Goal: Register for event/course

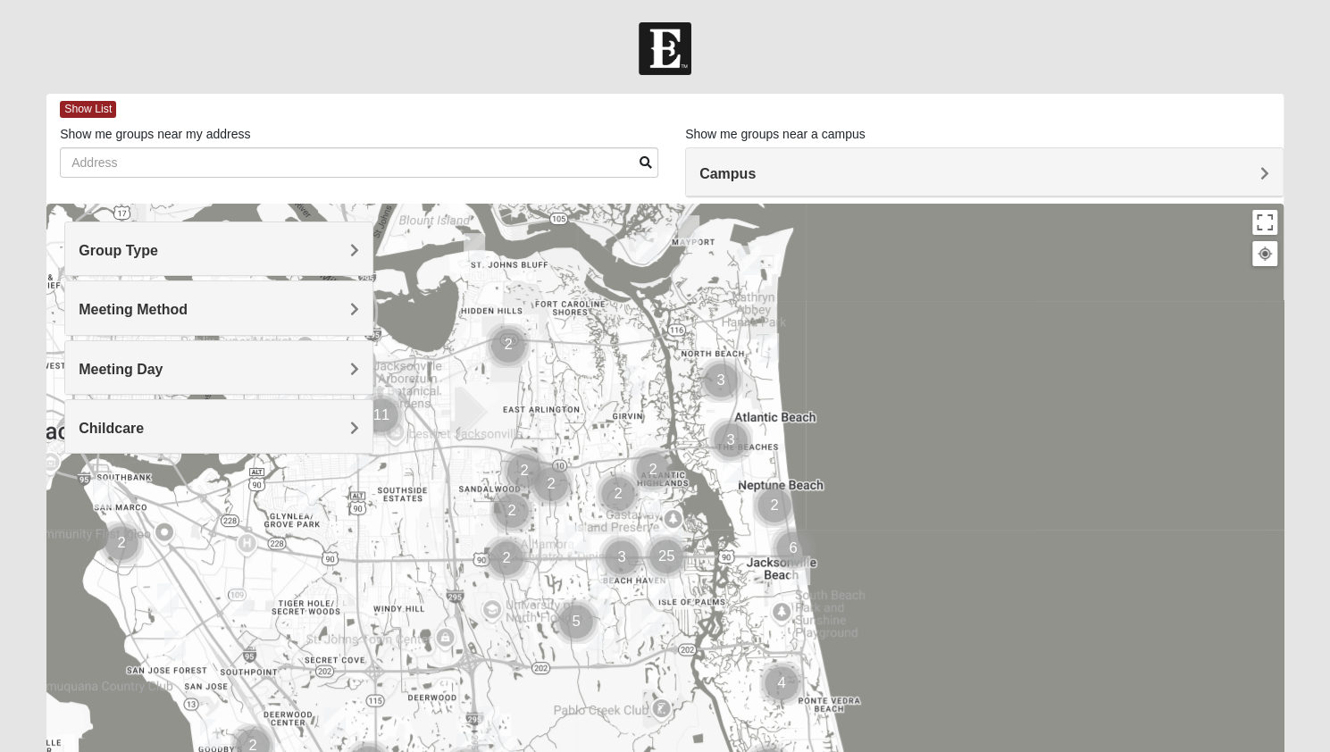
click at [288, 252] on h4 "Group Type" at bounding box center [219, 250] width 280 height 17
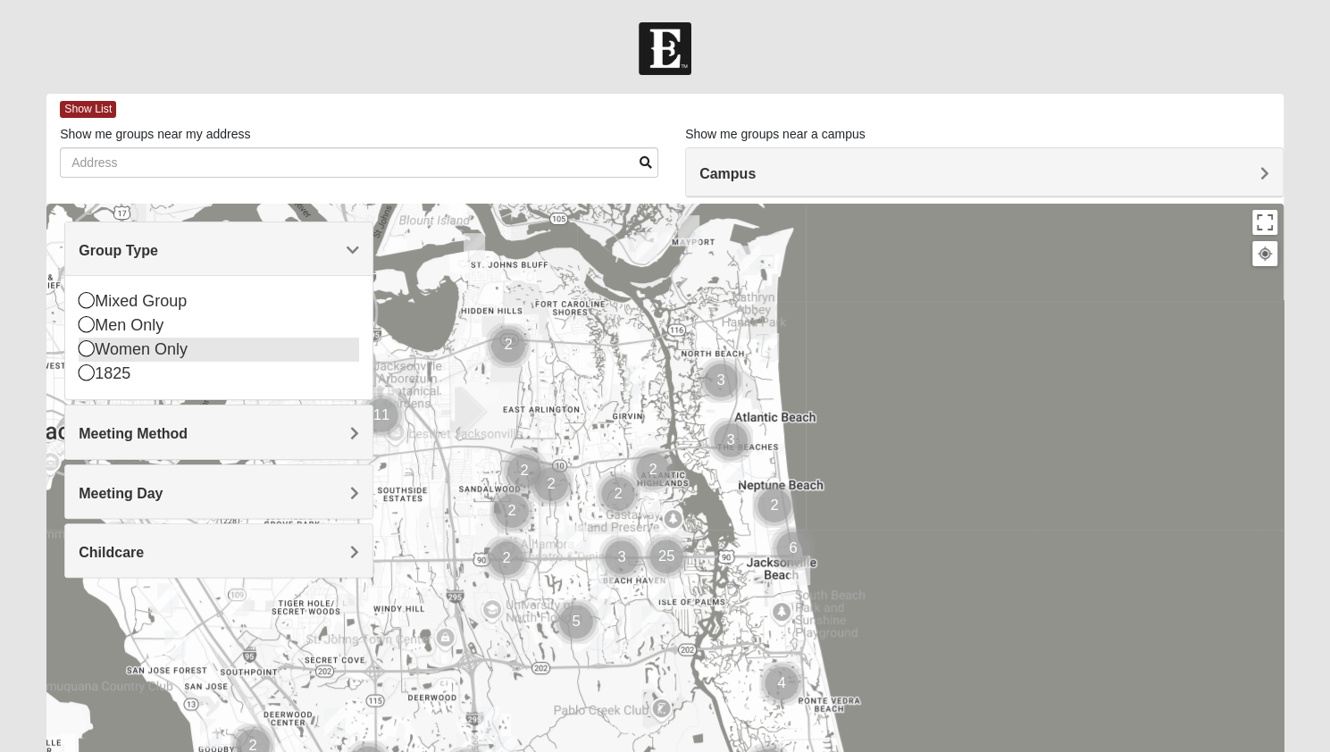
click at [220, 344] on div "Women Only" at bounding box center [219, 350] width 280 height 24
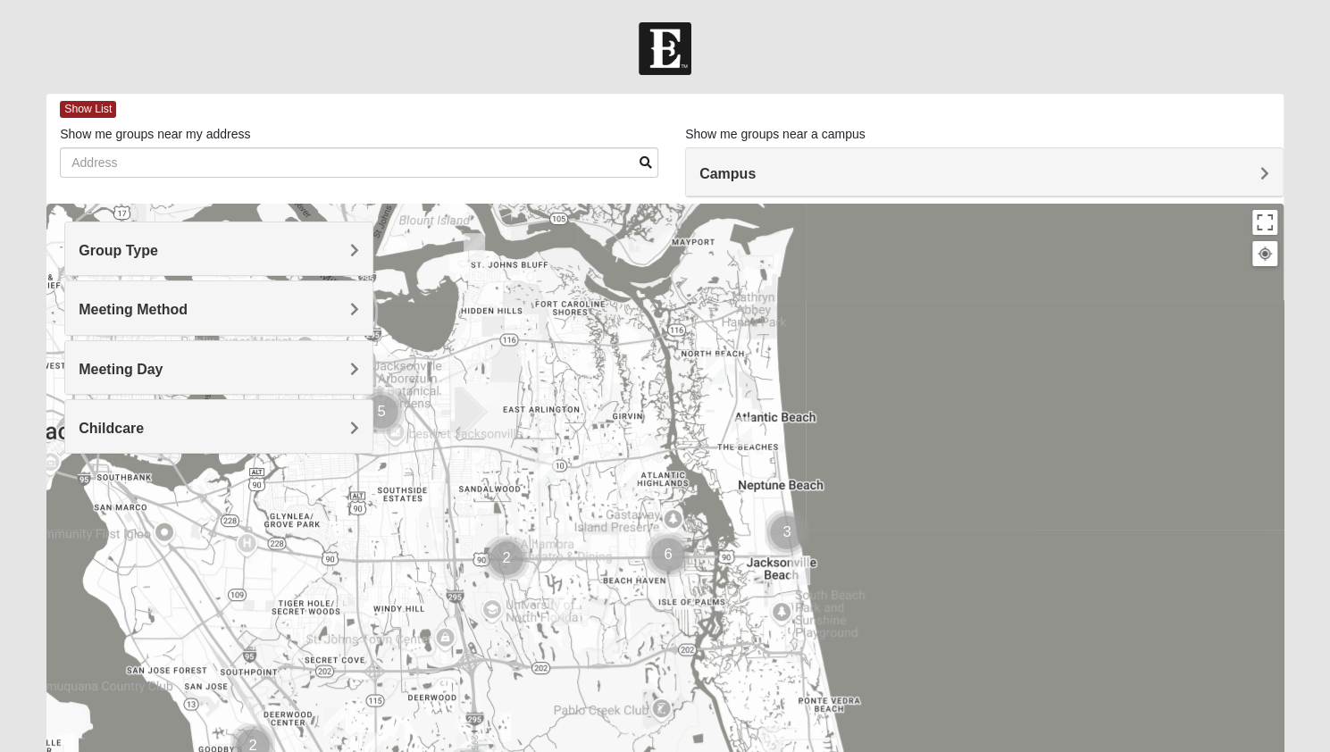
click at [234, 319] on div "Meeting Method" at bounding box center [218, 307] width 307 height 53
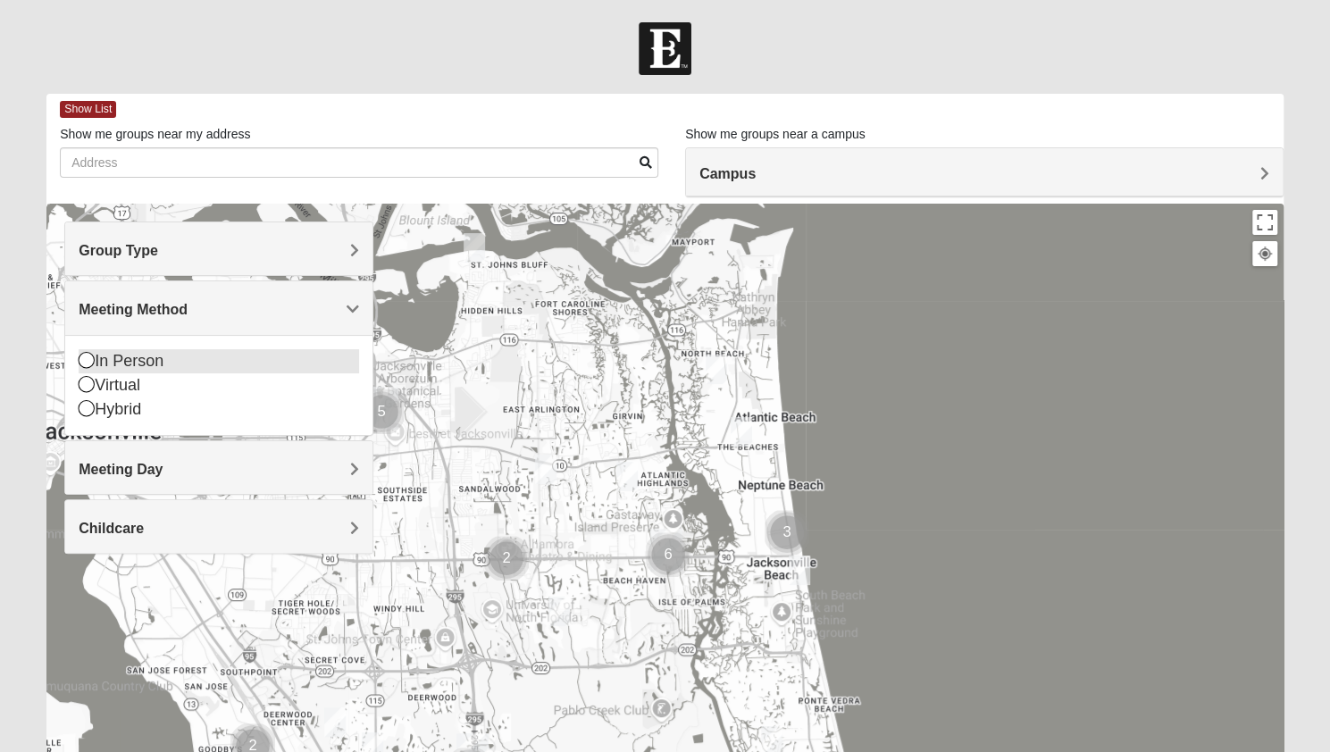
click at [209, 358] on div "In Person" at bounding box center [219, 361] width 280 height 24
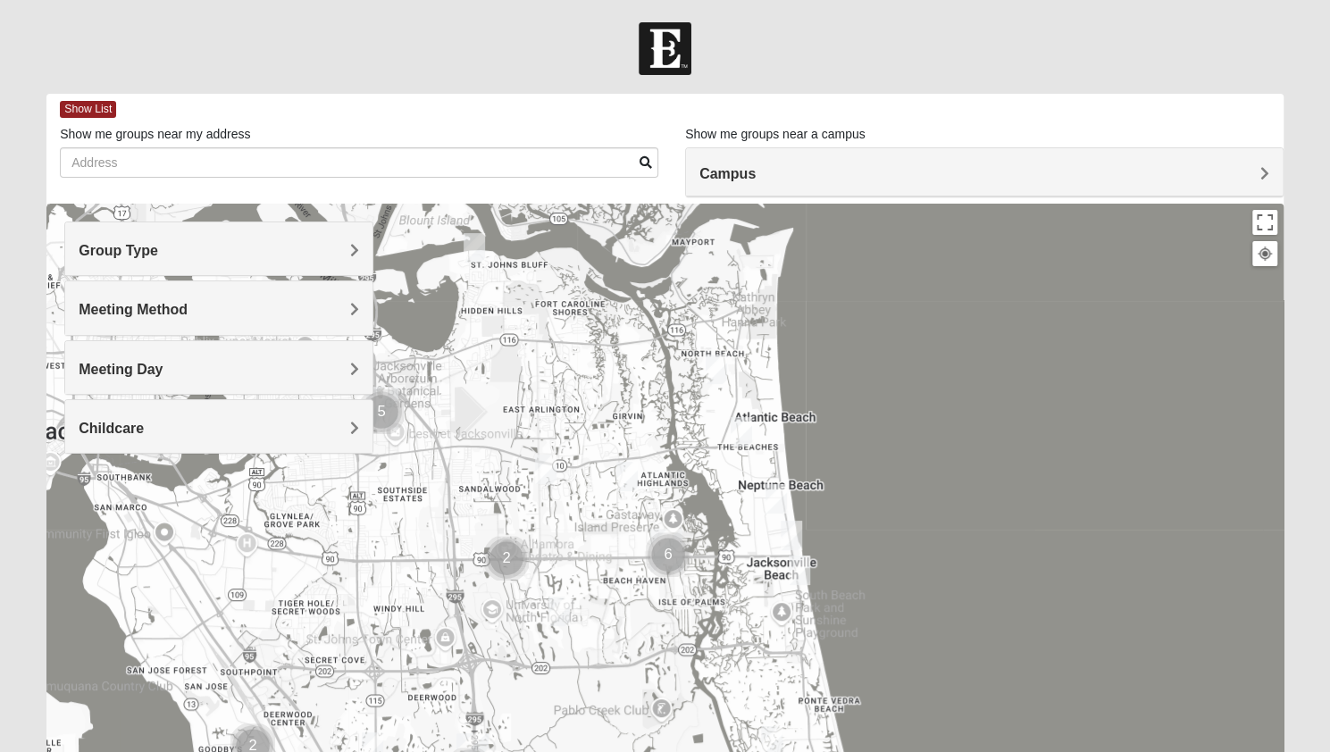
click at [280, 248] on h4 "Group Type" at bounding box center [219, 250] width 280 height 17
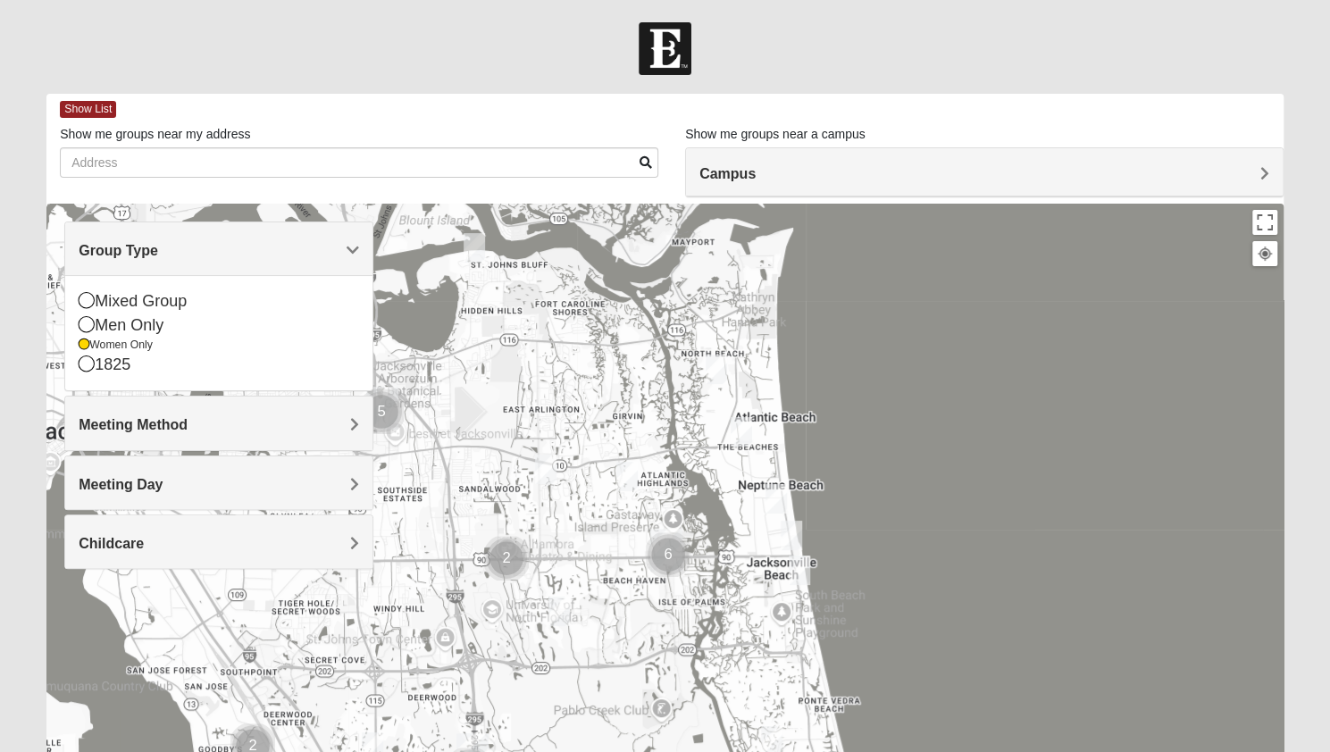
click at [429, 292] on div at bounding box center [664, 561] width 1237 height 715
click at [214, 483] on h4 "Meeting Day" at bounding box center [219, 484] width 280 height 17
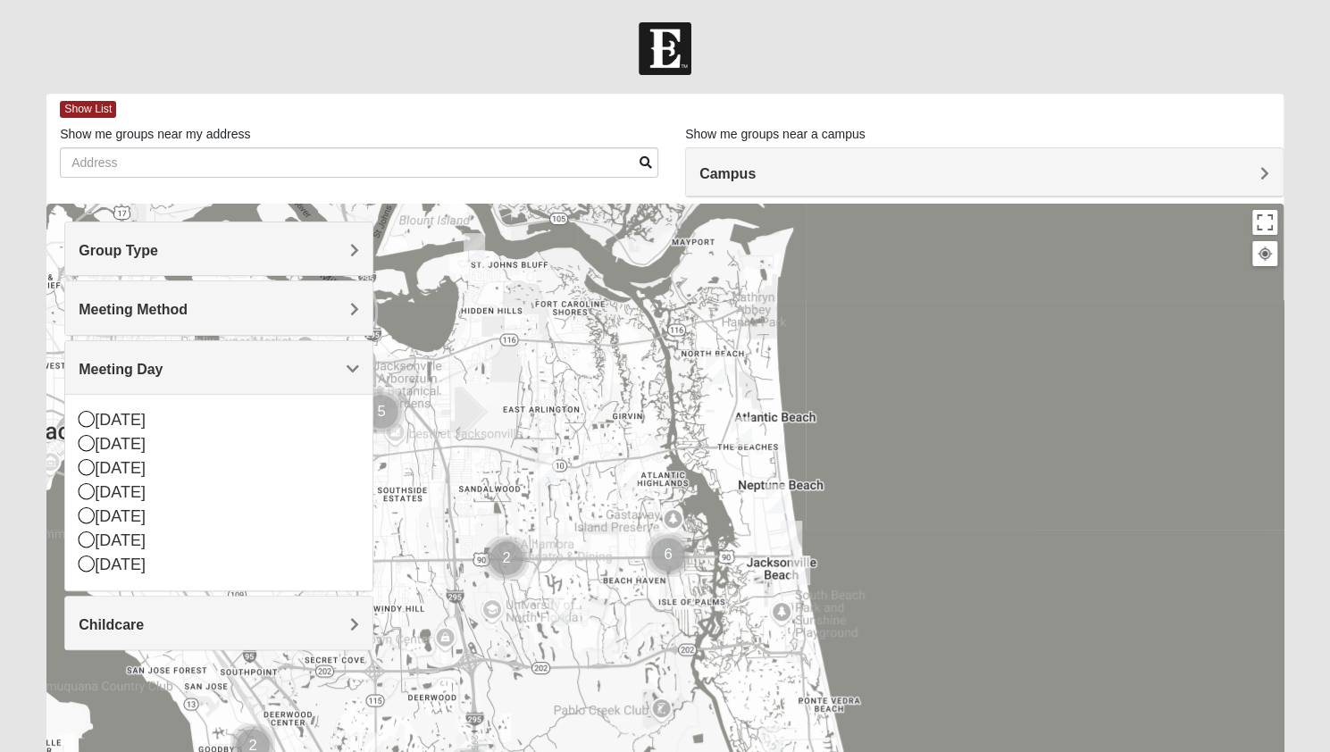
click at [830, 472] on div at bounding box center [664, 561] width 1237 height 715
click at [564, 71] on div at bounding box center [665, 48] width 1330 height 53
click at [94, 453] on div "[DATE]" at bounding box center [219, 444] width 280 height 24
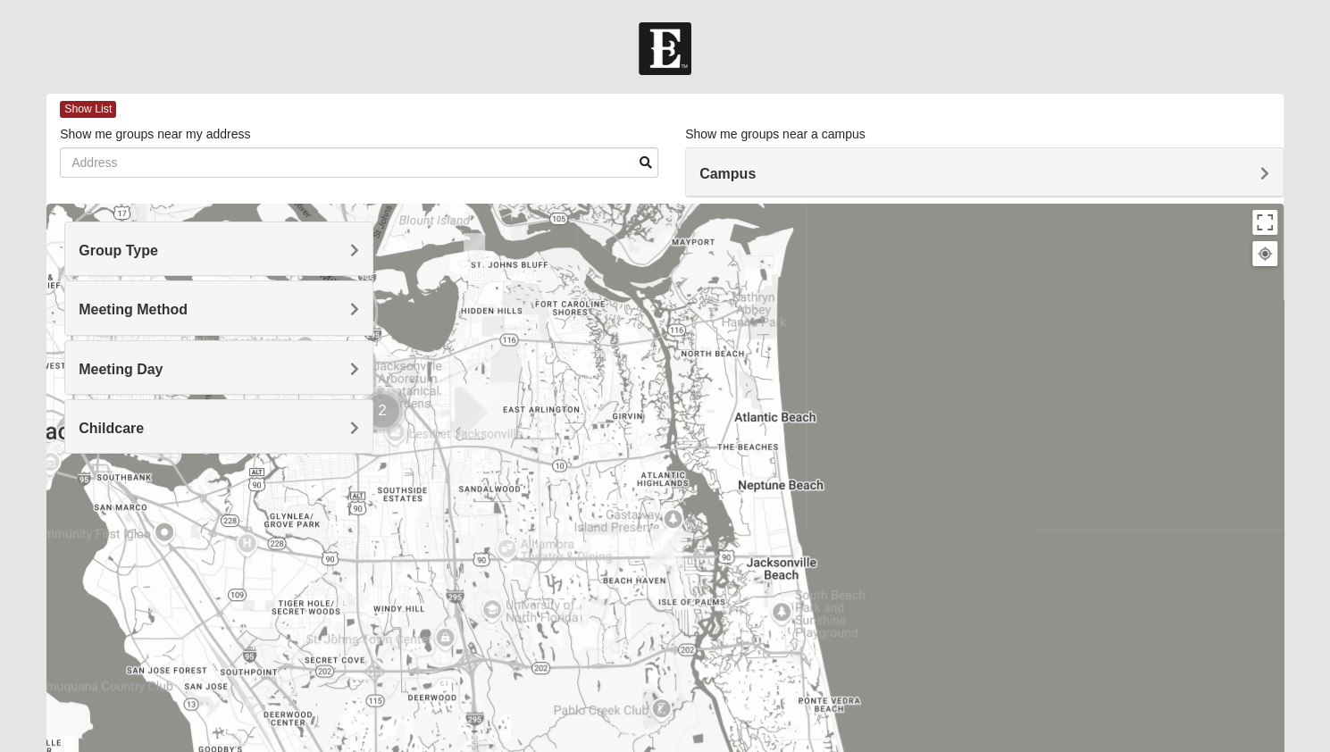
click at [711, 191] on div "Campus" at bounding box center [984, 172] width 597 height 48
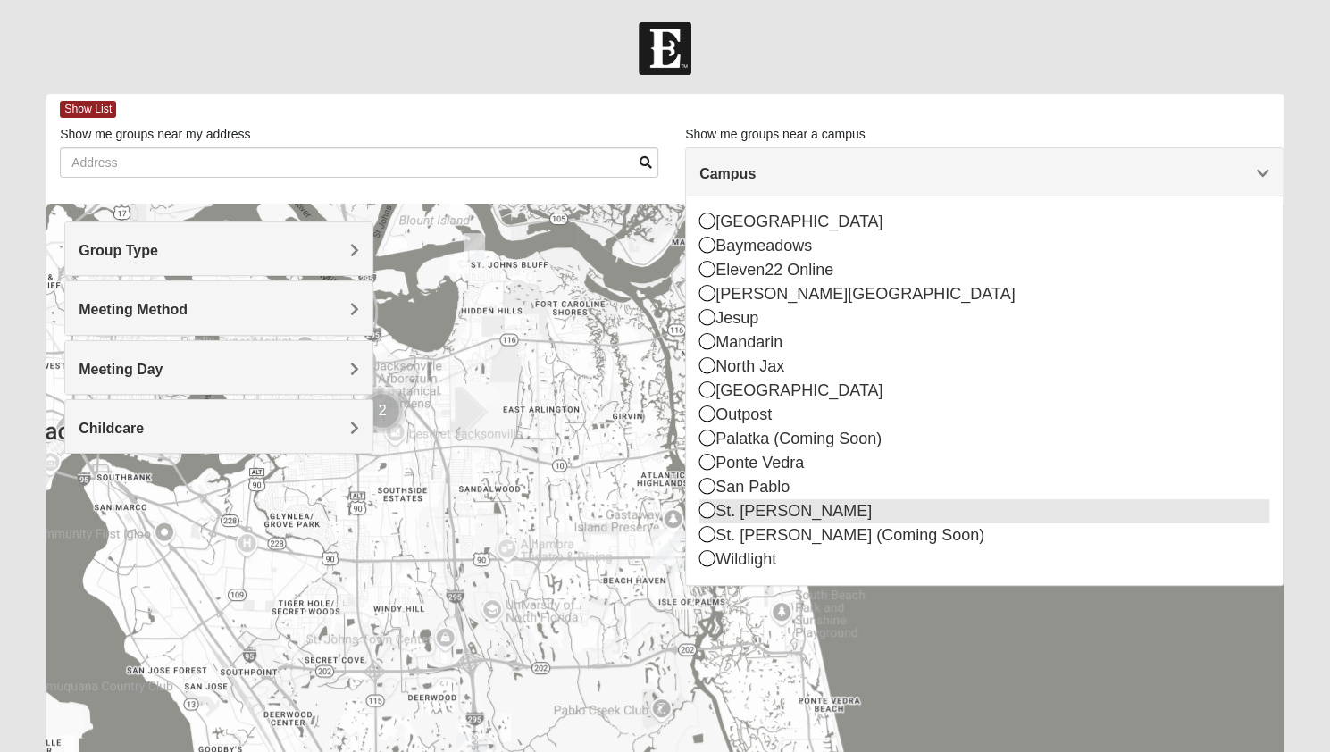
click at [710, 511] on icon at bounding box center [707, 510] width 16 height 16
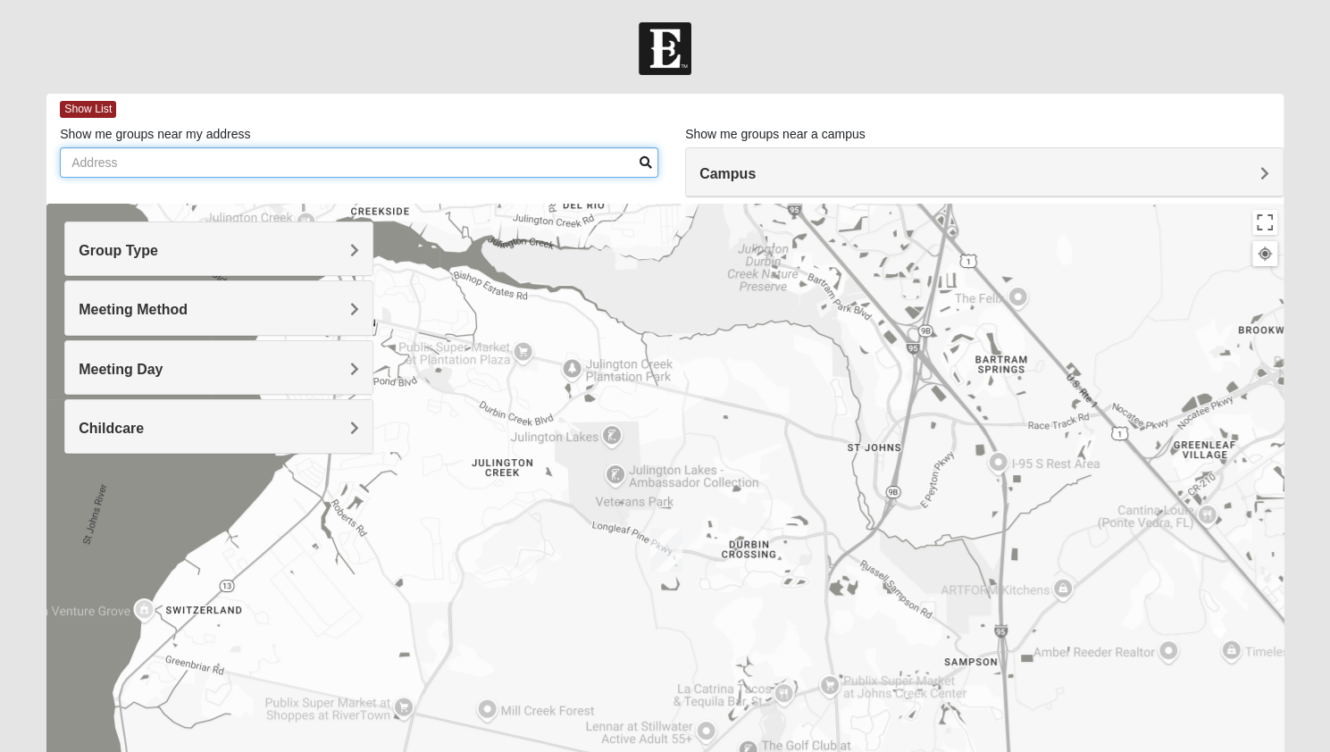
click at [230, 160] on input "Show me groups near my address" at bounding box center [359, 162] width 599 height 30
type input "[STREET_ADDRESS]"
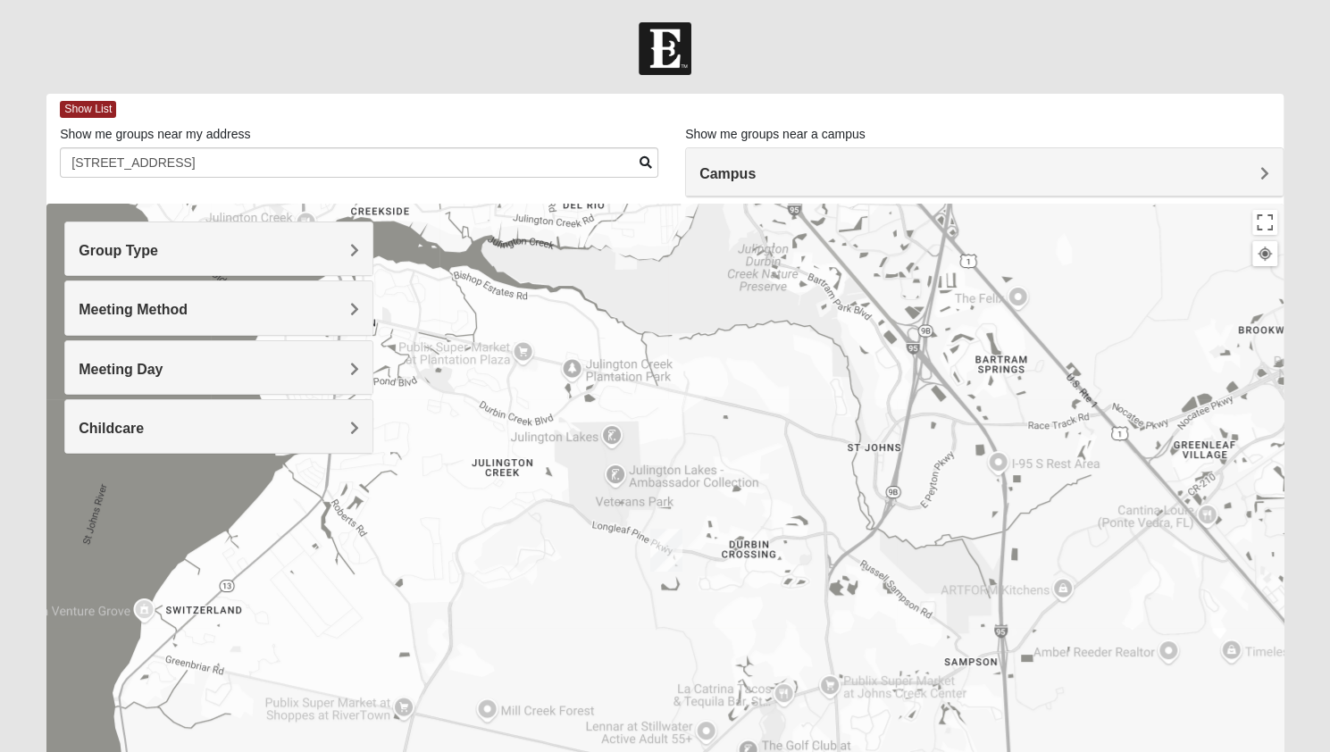
click at [1047, 177] on h4 "Campus" at bounding box center [984, 173] width 570 height 17
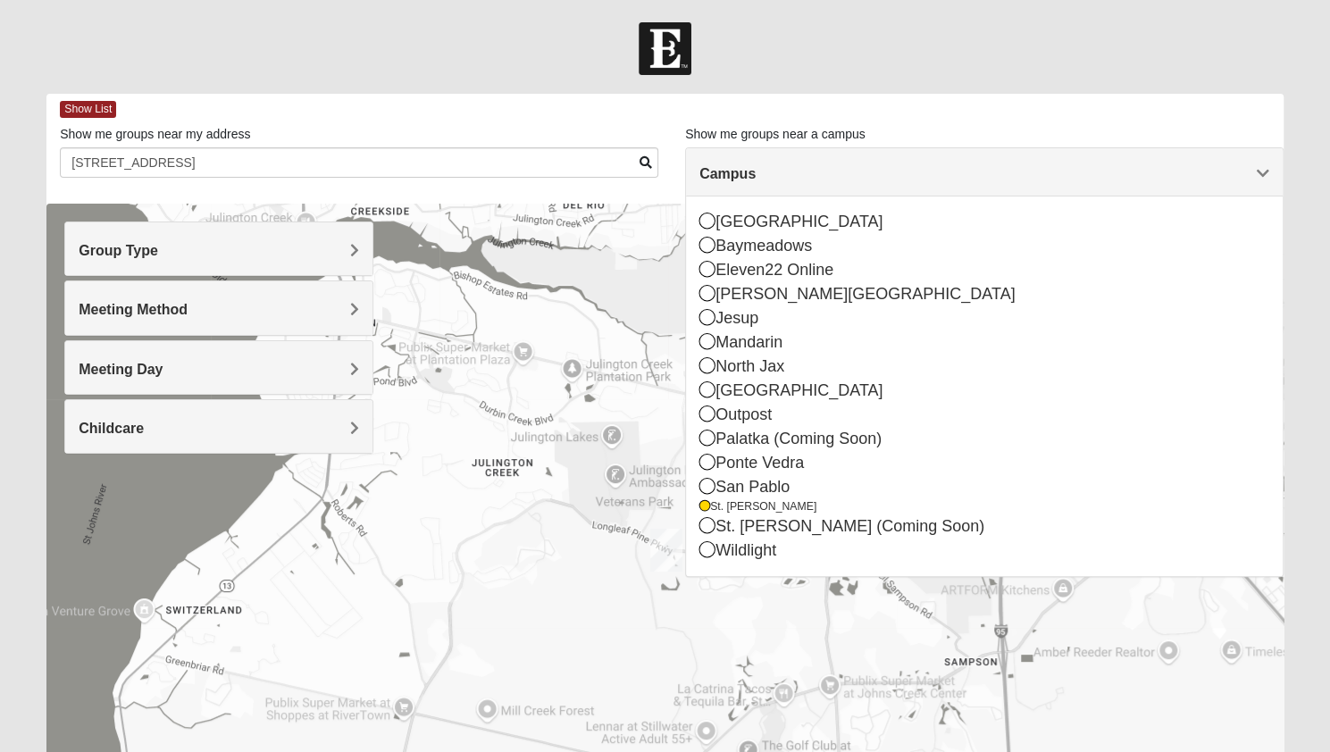
click at [1047, 177] on h4 "Campus" at bounding box center [984, 173] width 570 height 17
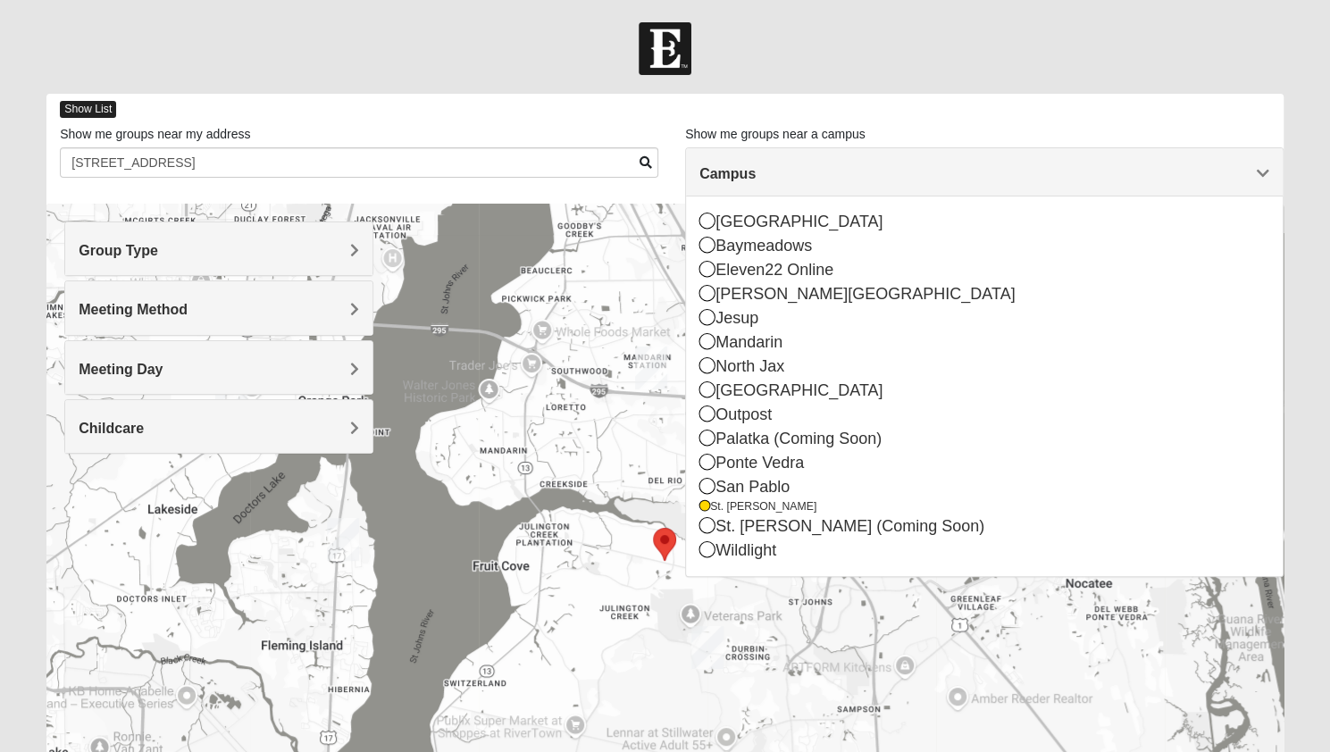
click at [86, 109] on span "Show List" at bounding box center [88, 109] width 56 height 17
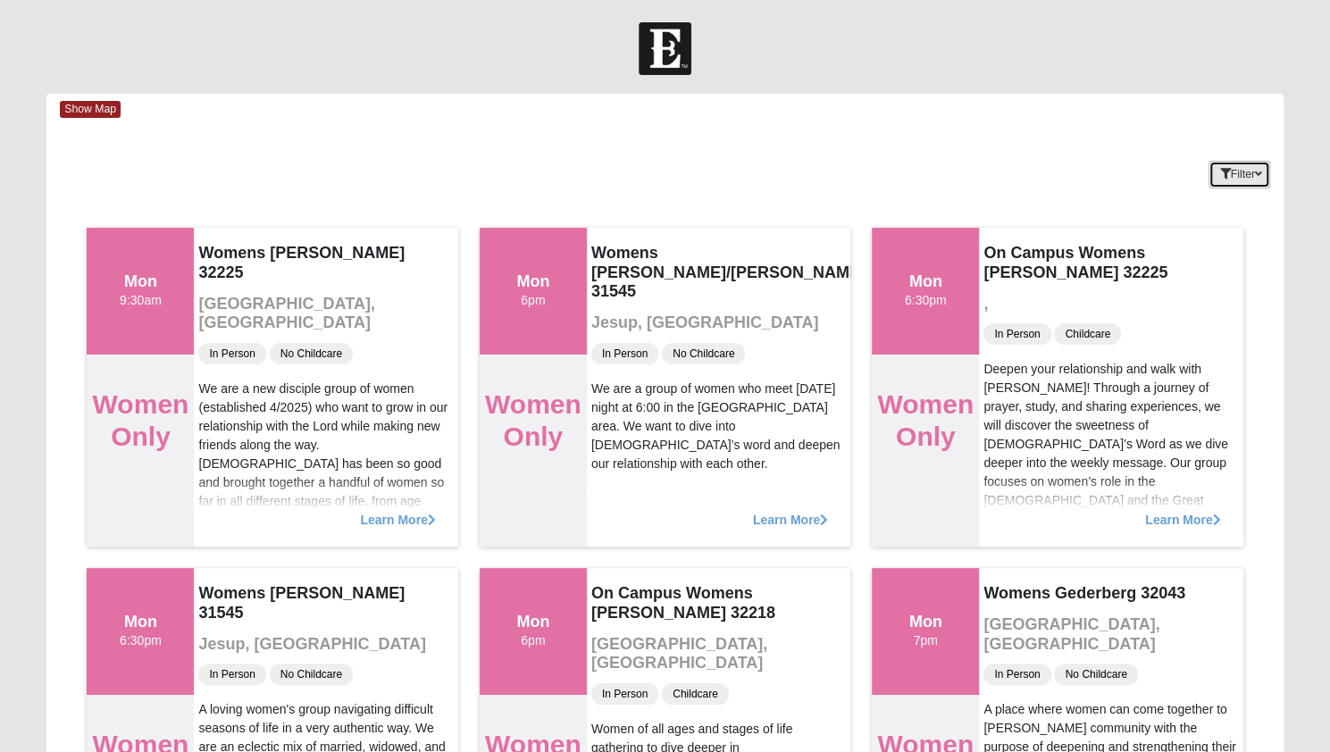
click at [1258, 173] on icon "button" at bounding box center [1258, 174] width 7 height 11
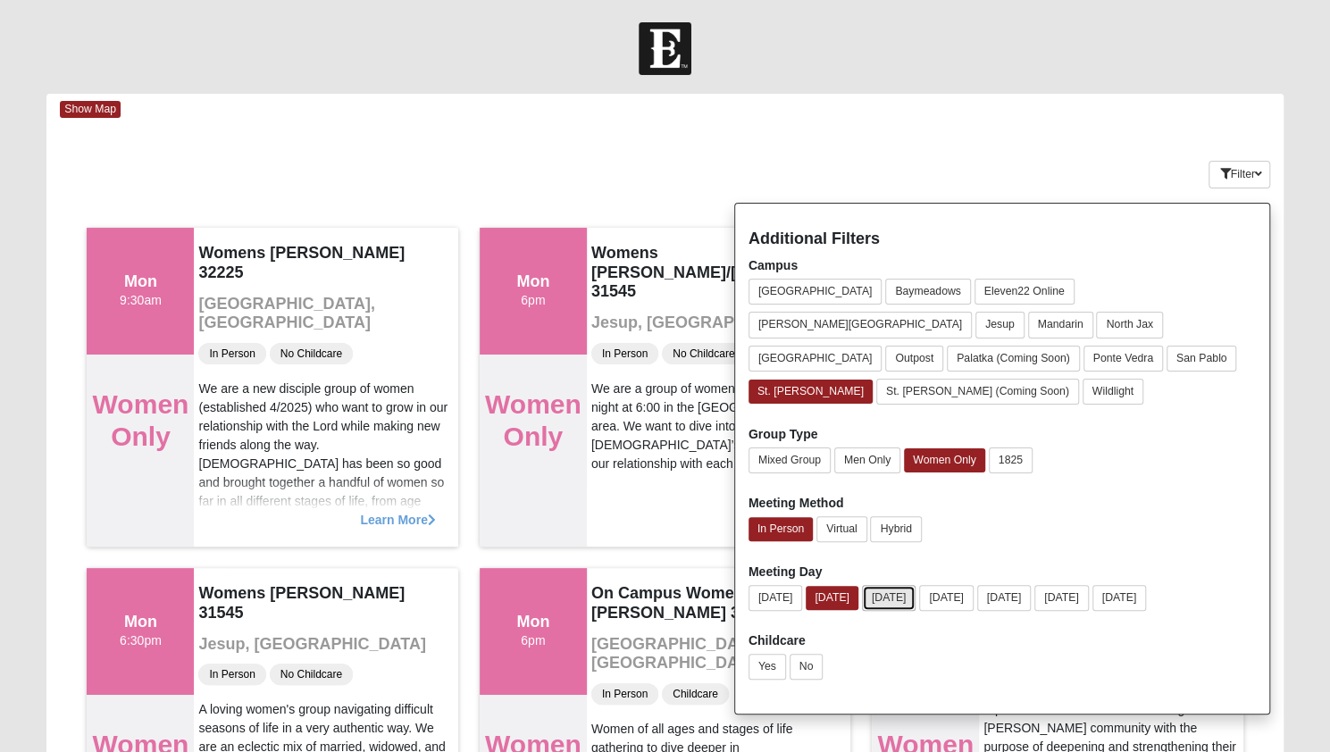
click at [917, 585] on button "[DATE]" at bounding box center [889, 598] width 54 height 26
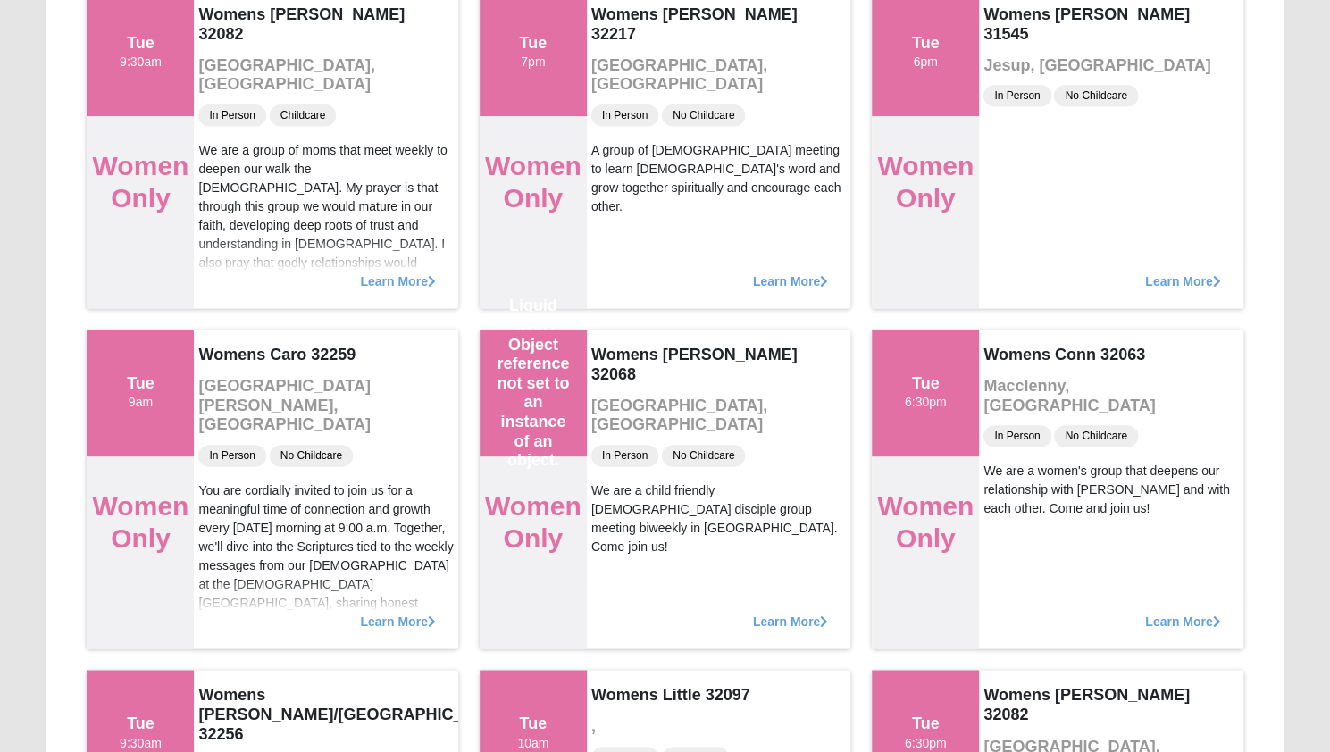
scroll to position [1261, 0]
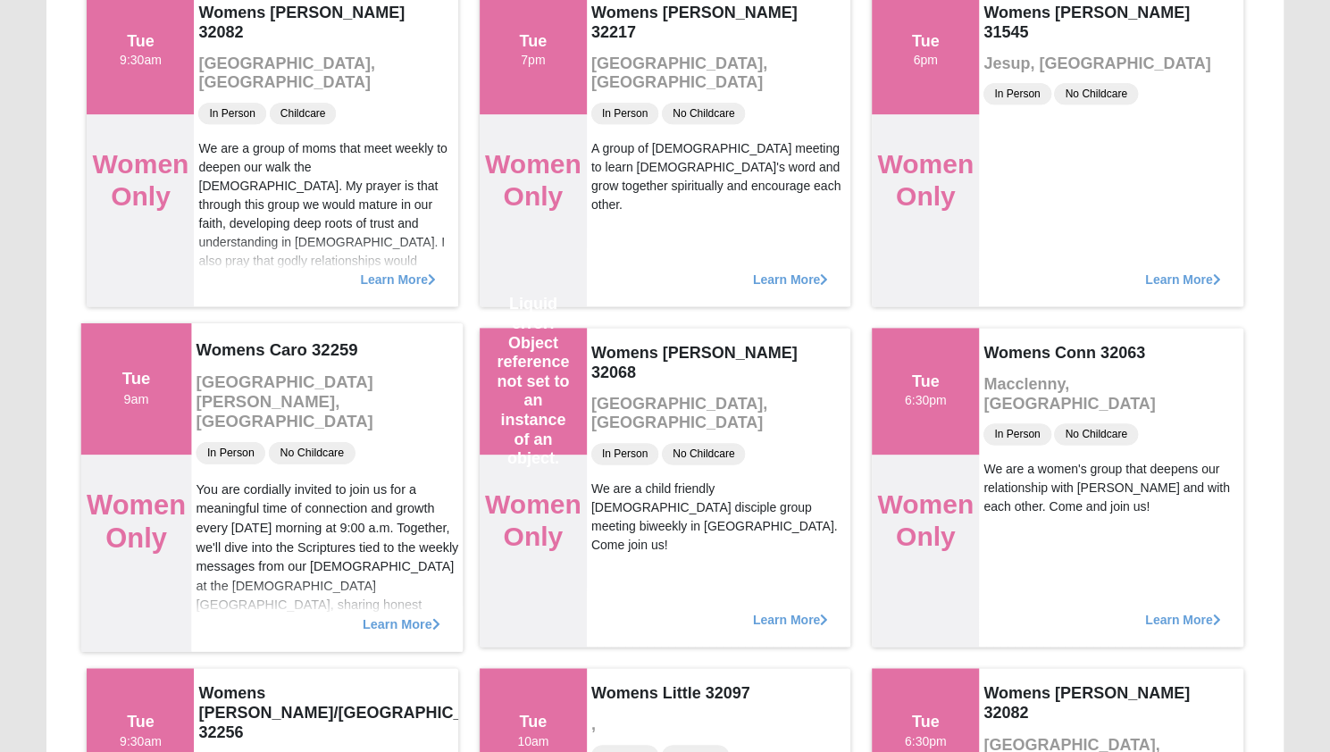
click at [412, 615] on span "Learn More" at bounding box center [402, 615] width 78 height 0
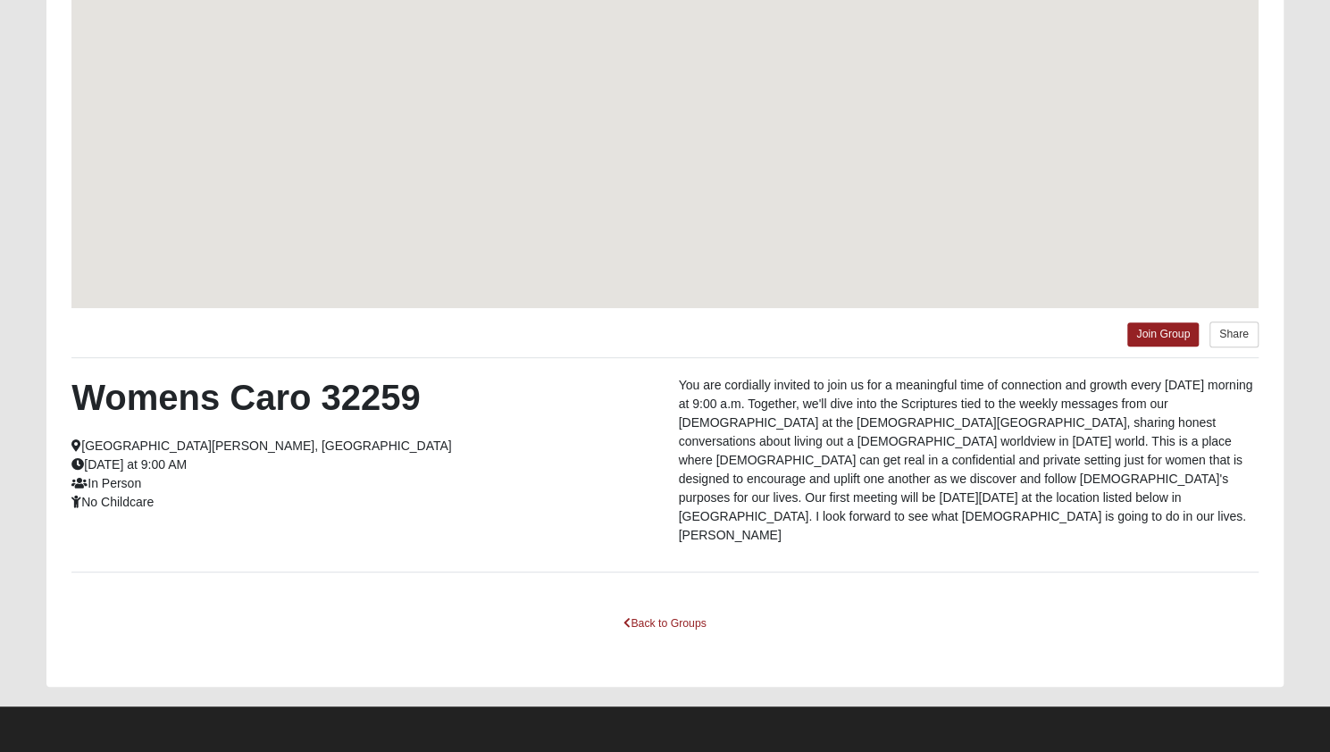
scroll to position [213, 0]
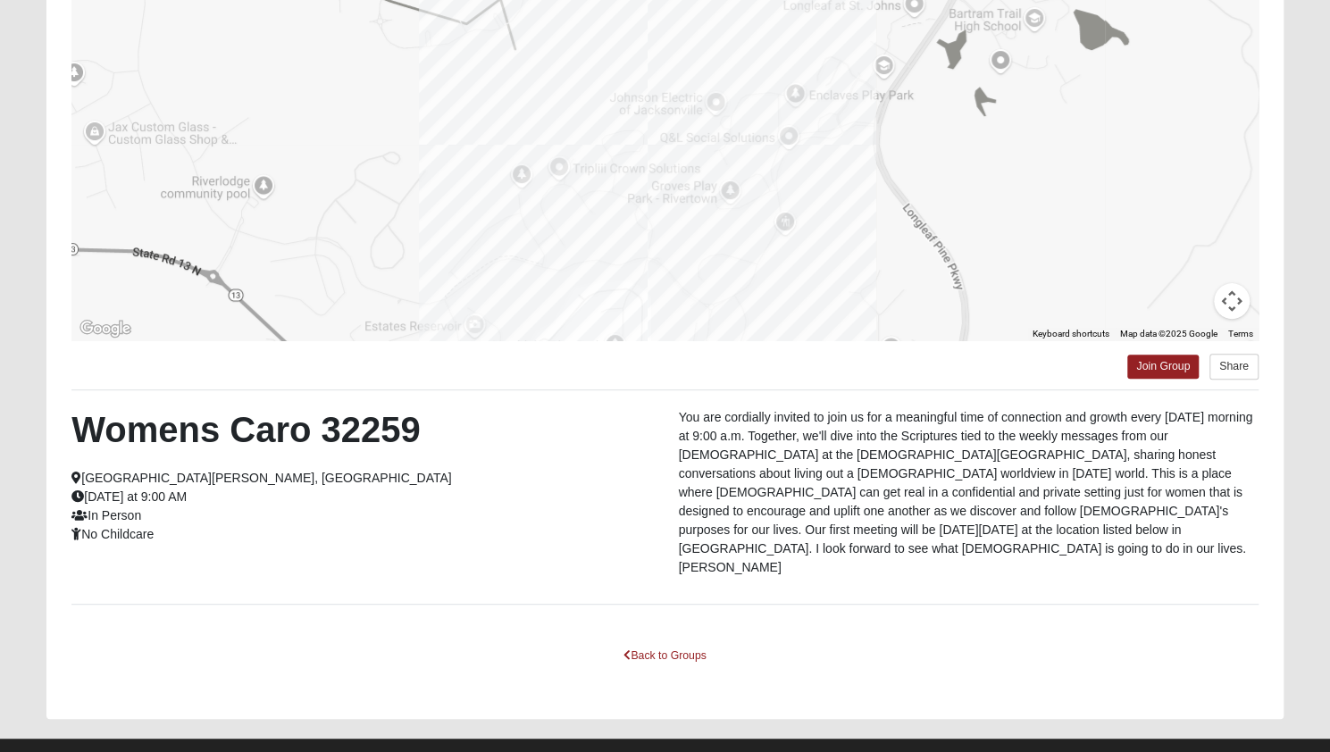
click at [121, 644] on div "Back to Groups" at bounding box center [664, 668] width 1187 height 52
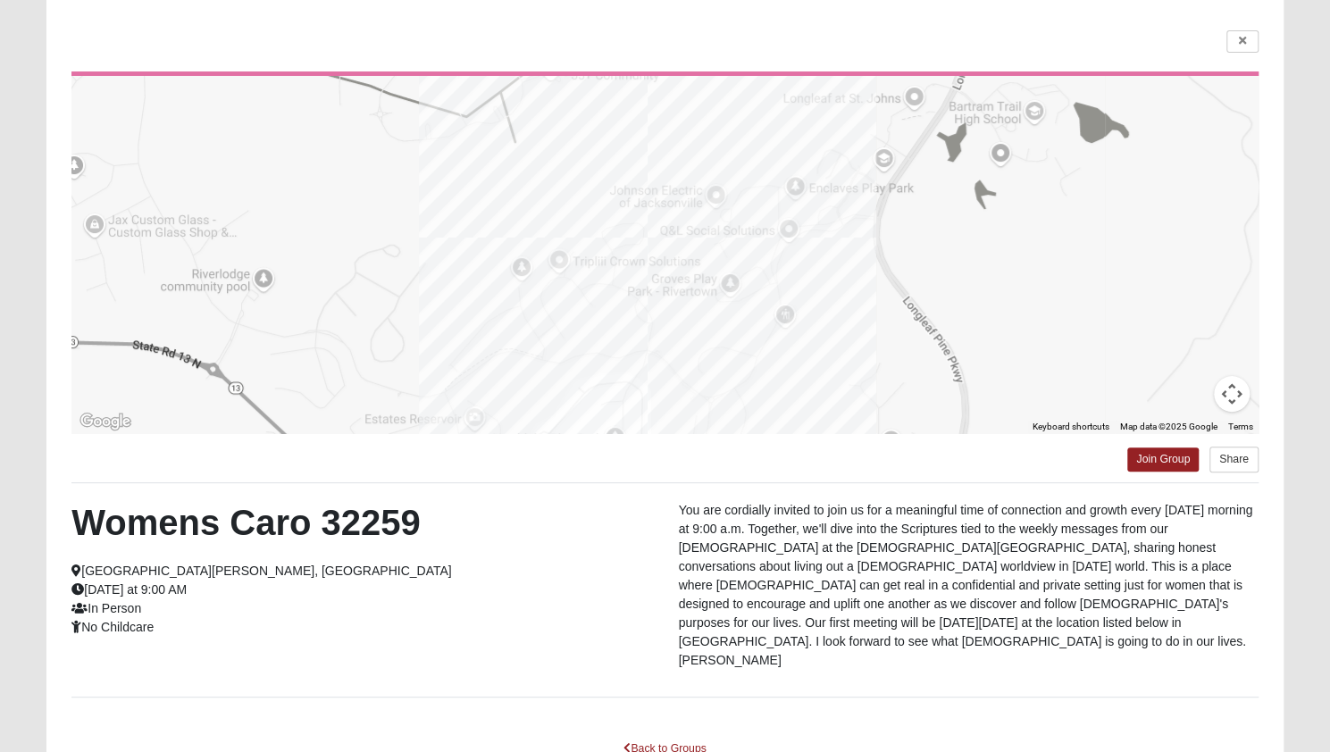
scroll to position [0, 0]
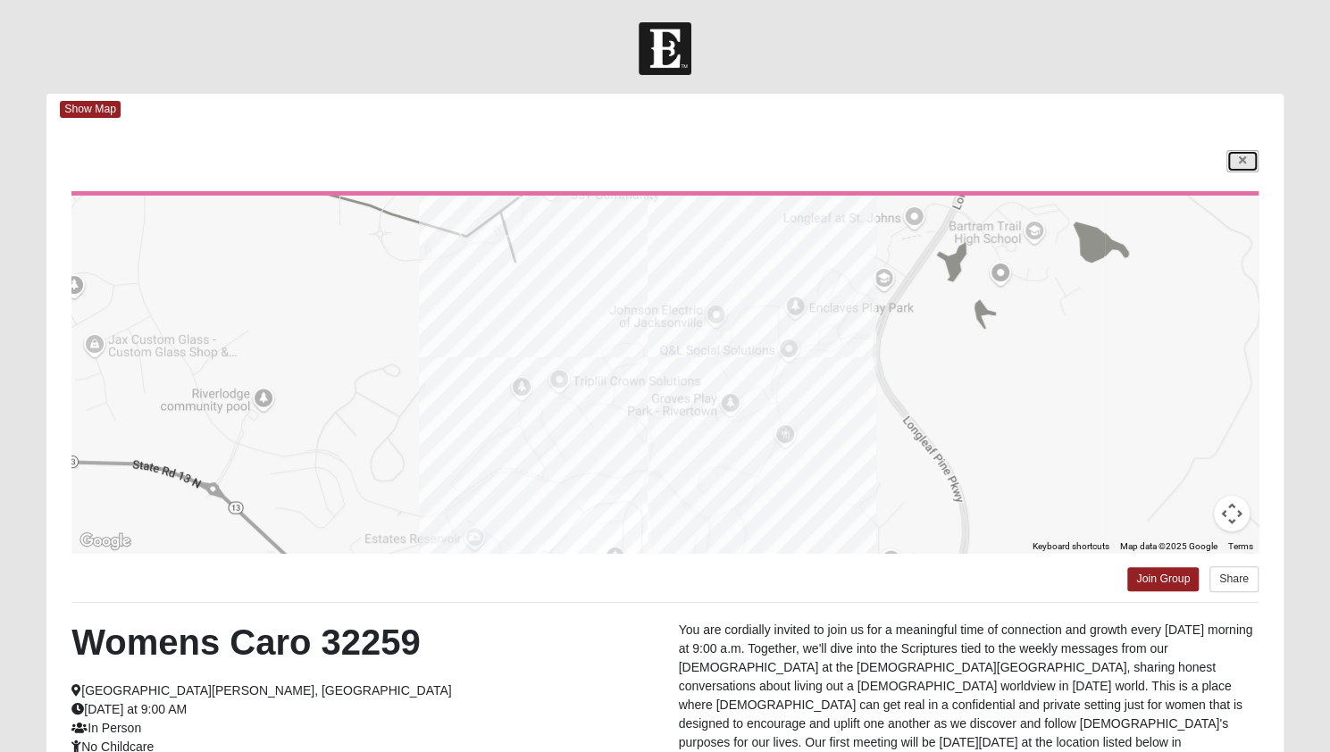
click at [1245, 163] on icon at bounding box center [1242, 160] width 7 height 11
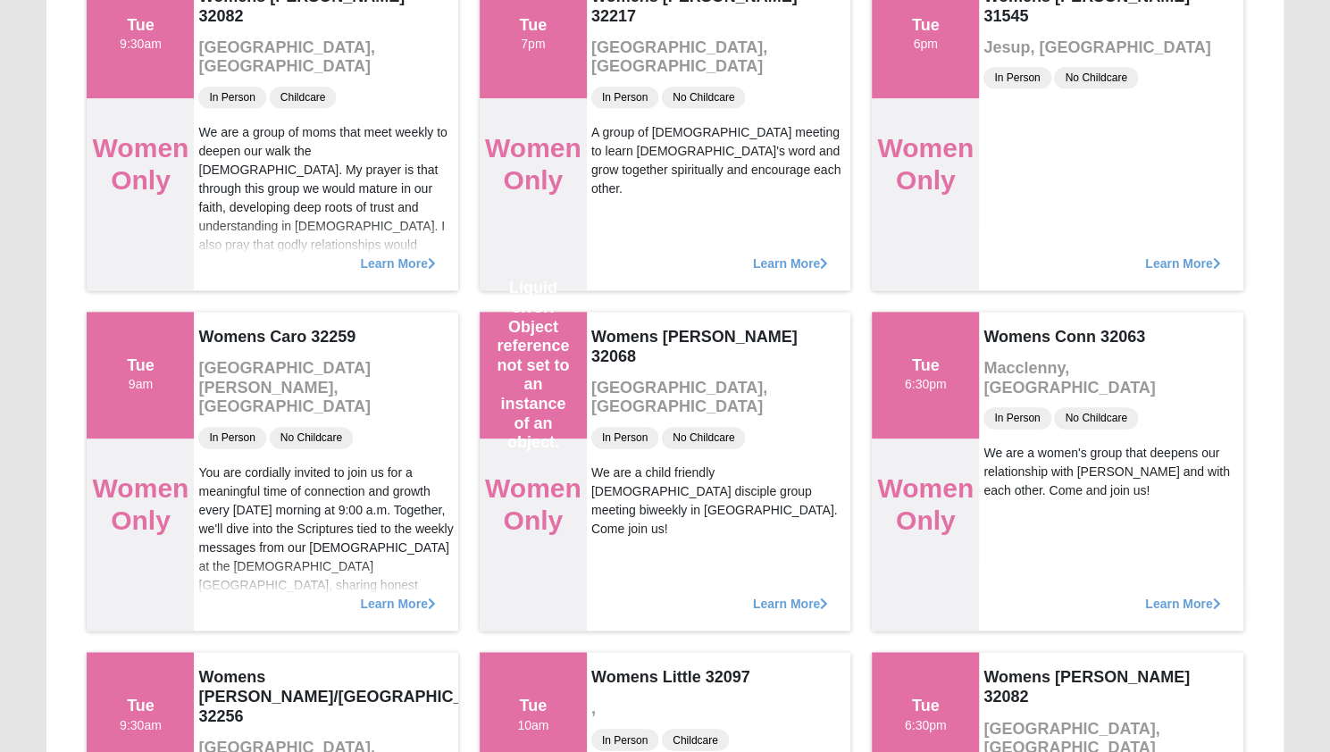
scroll to position [1279, 0]
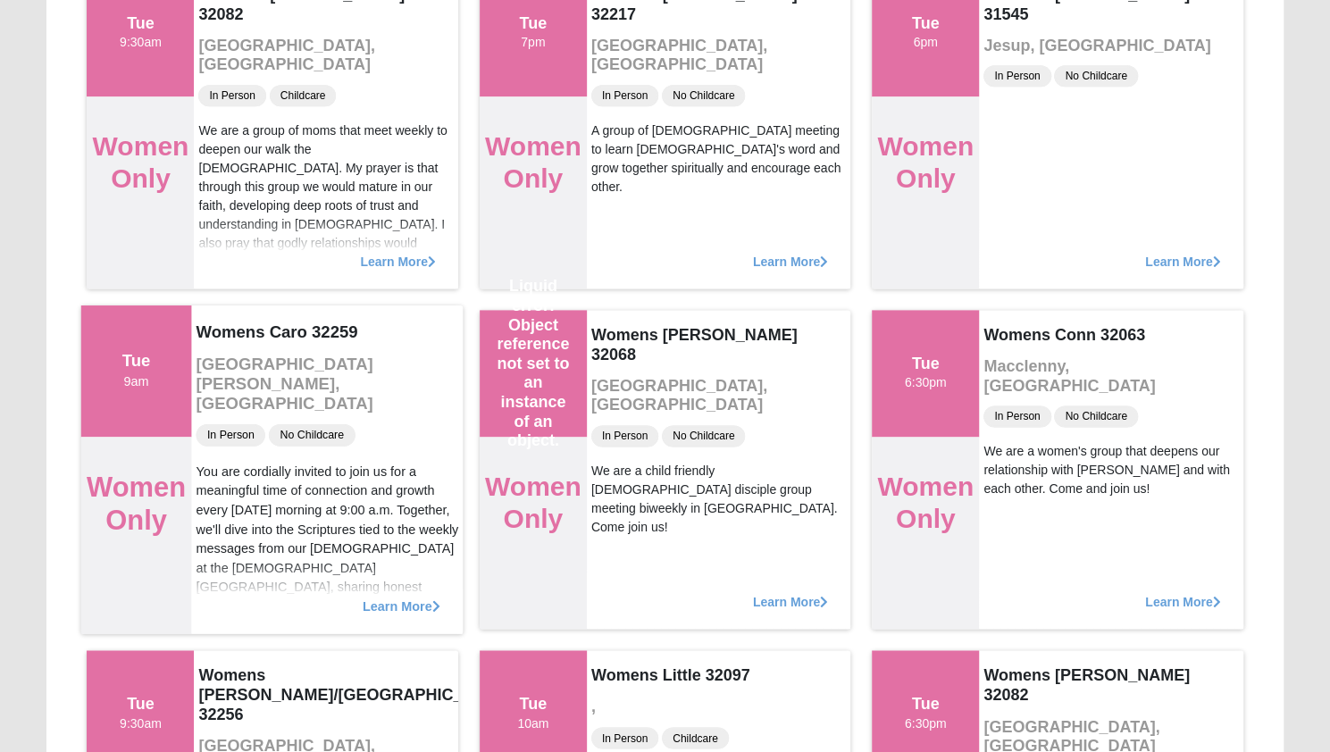
click at [318, 601] on div "Learn More" at bounding box center [328, 596] width 272 height 73
click at [386, 597] on span "Learn More" at bounding box center [402, 597] width 78 height 0
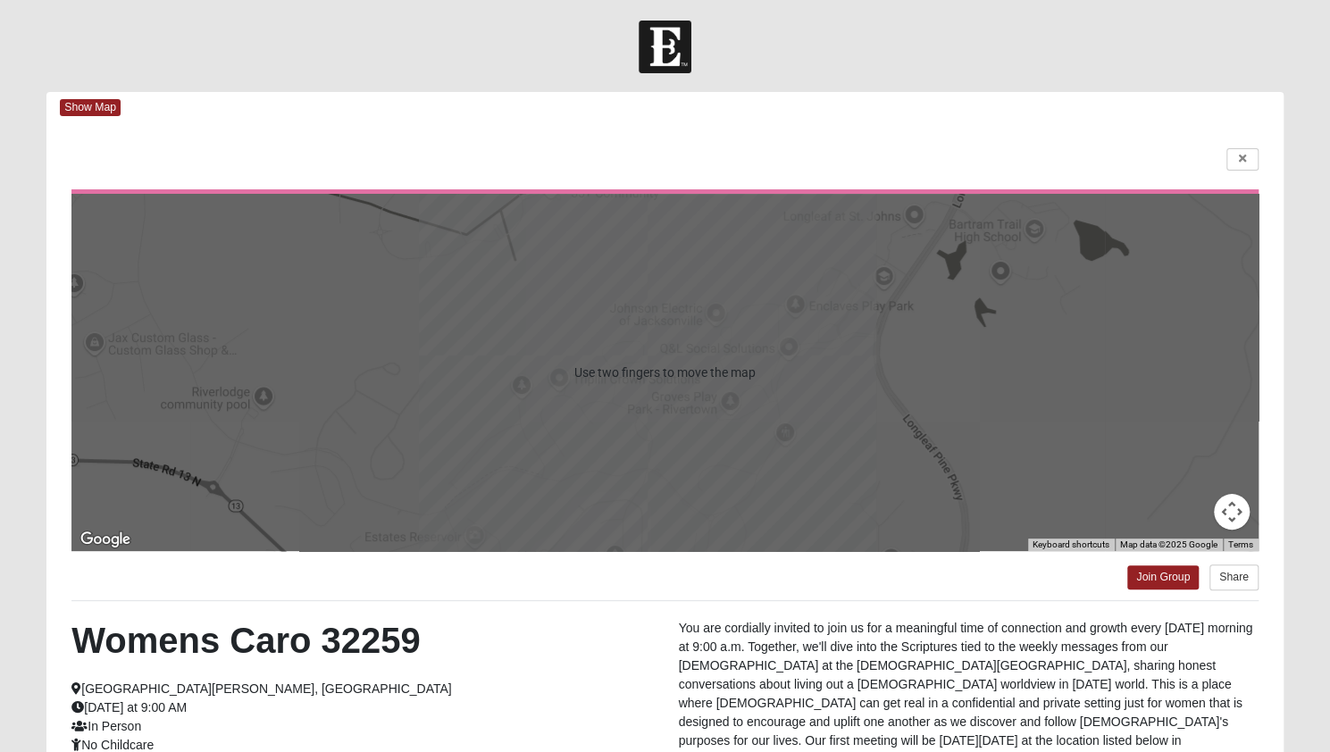
scroll to position [0, 0]
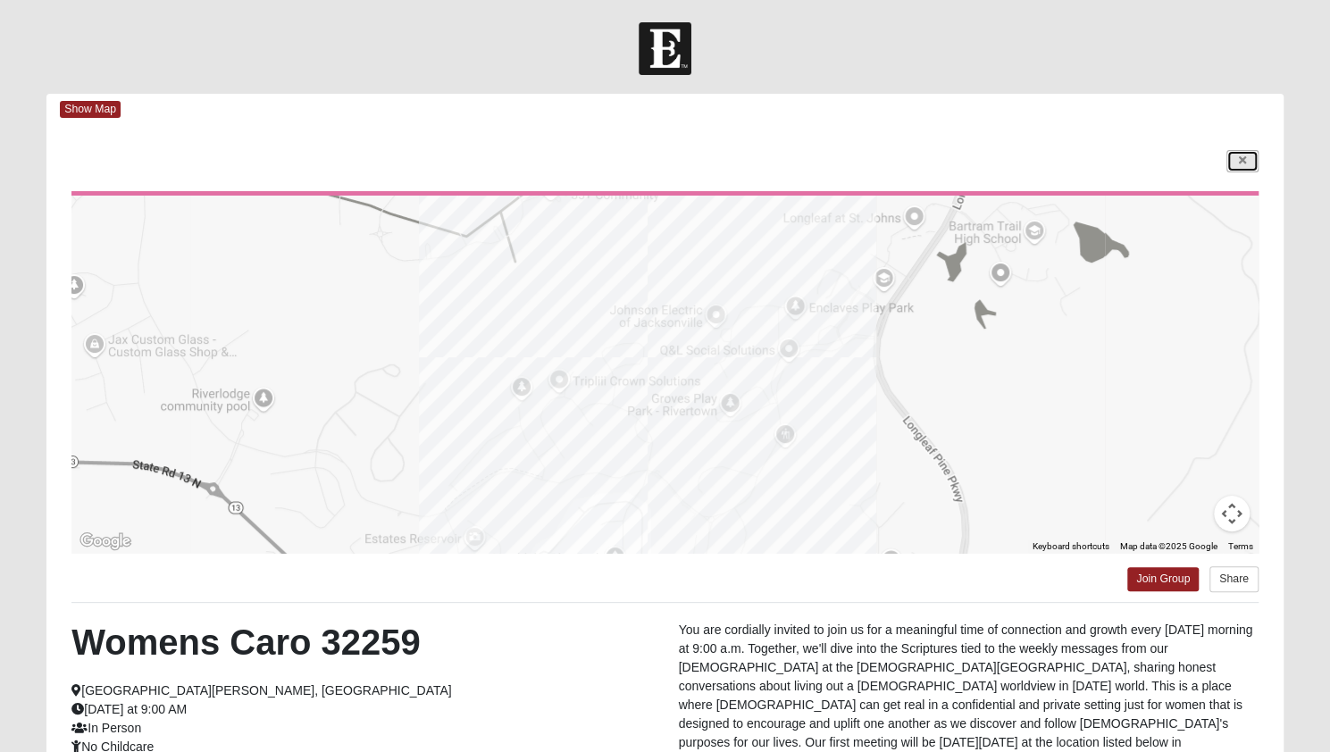
click at [1242, 158] on icon at bounding box center [1242, 160] width 7 height 11
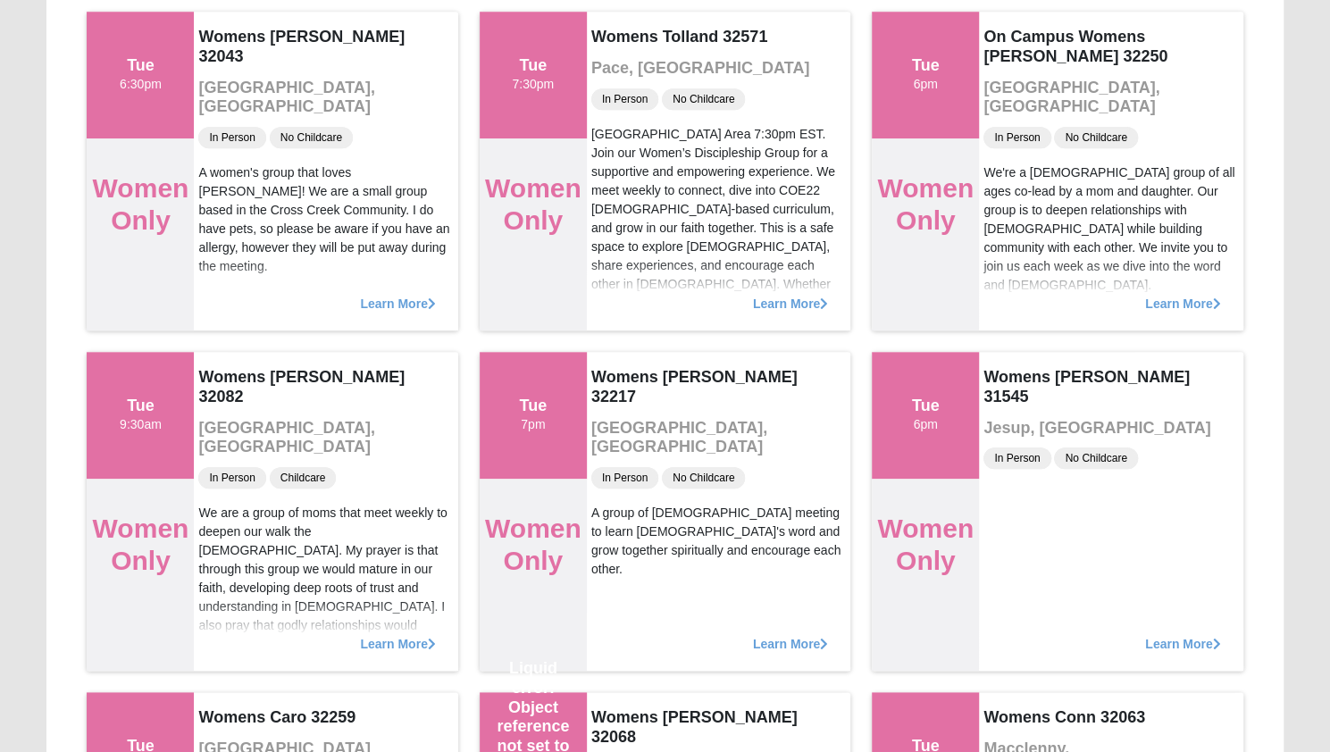
scroll to position [898, 0]
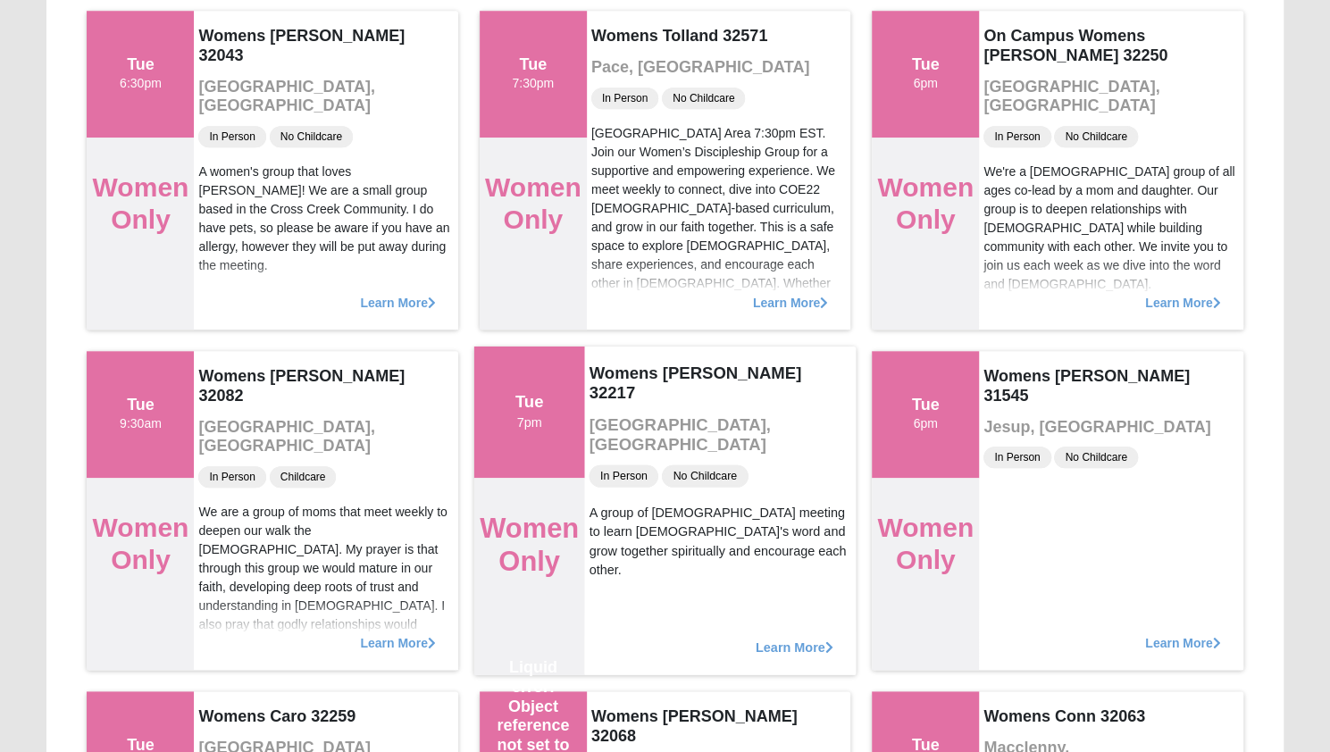
click at [797, 638] on span "Learn More" at bounding box center [795, 638] width 78 height 0
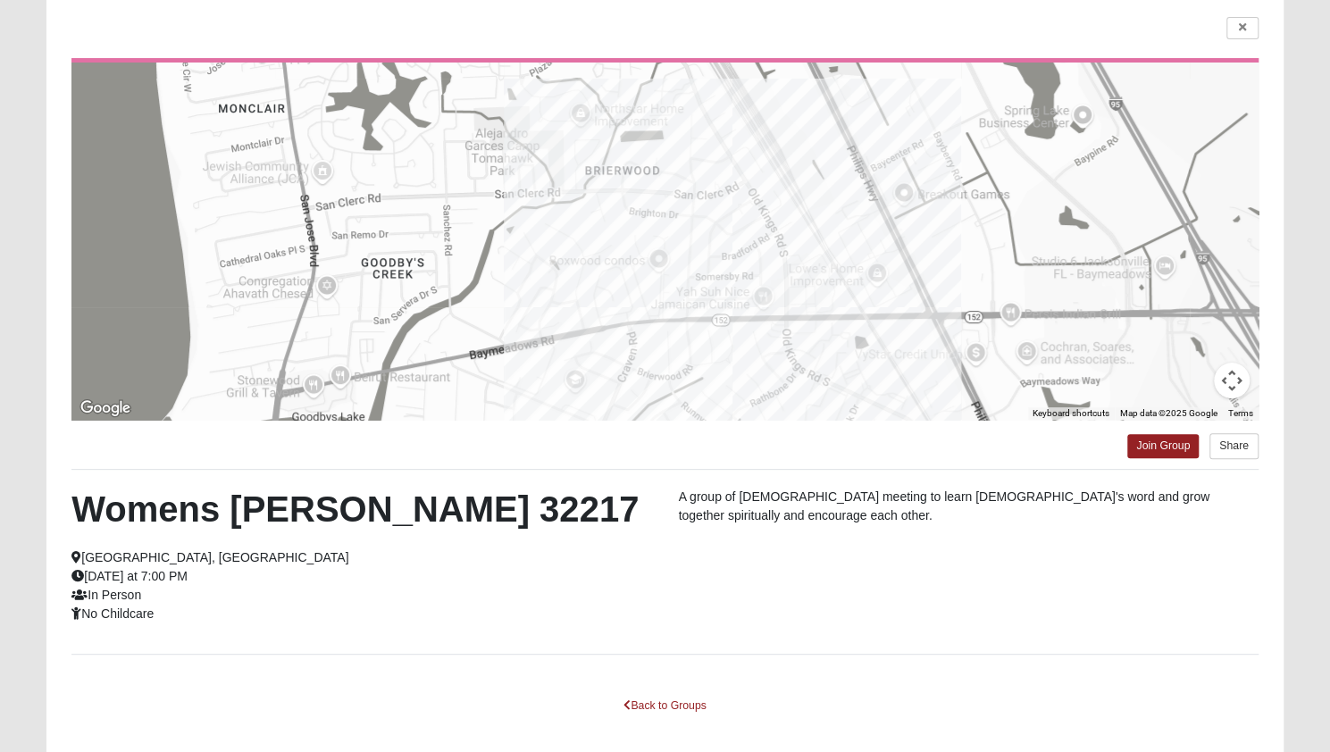
scroll to position [123, 0]
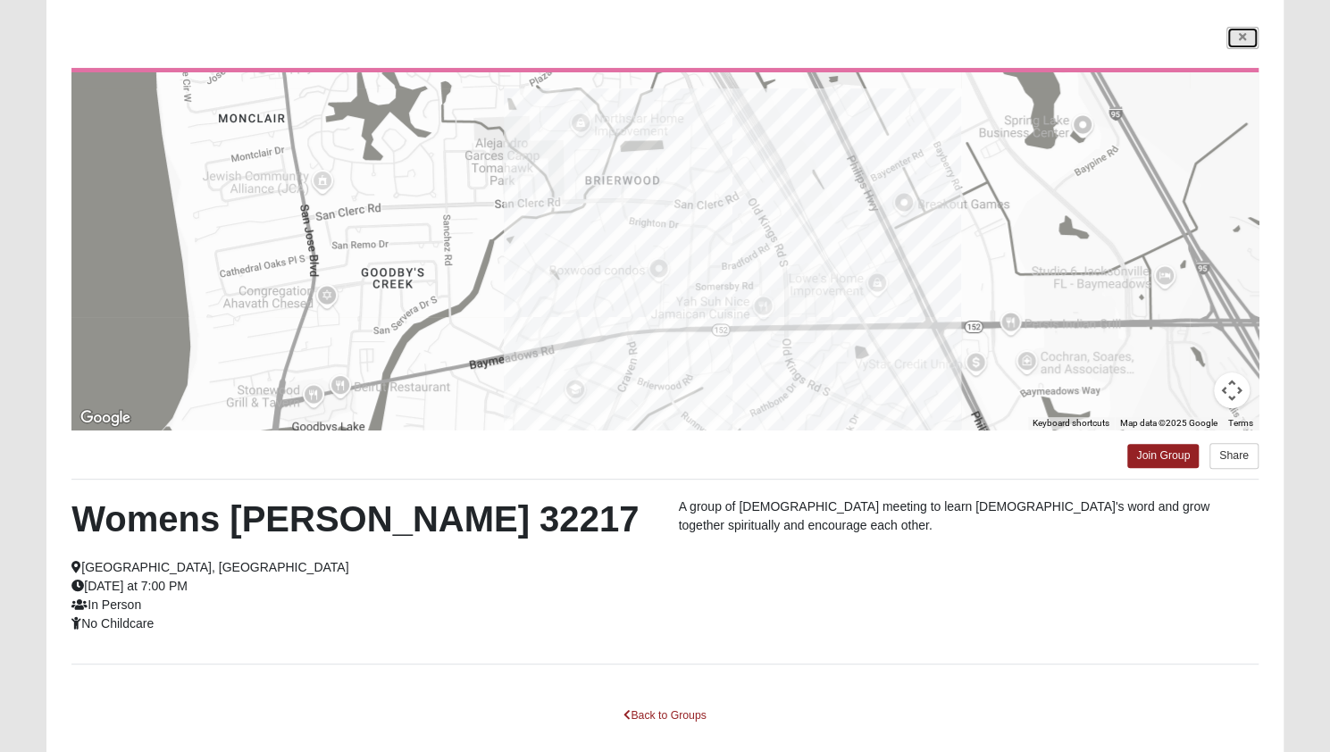
click at [1242, 37] on icon at bounding box center [1242, 37] width 7 height 11
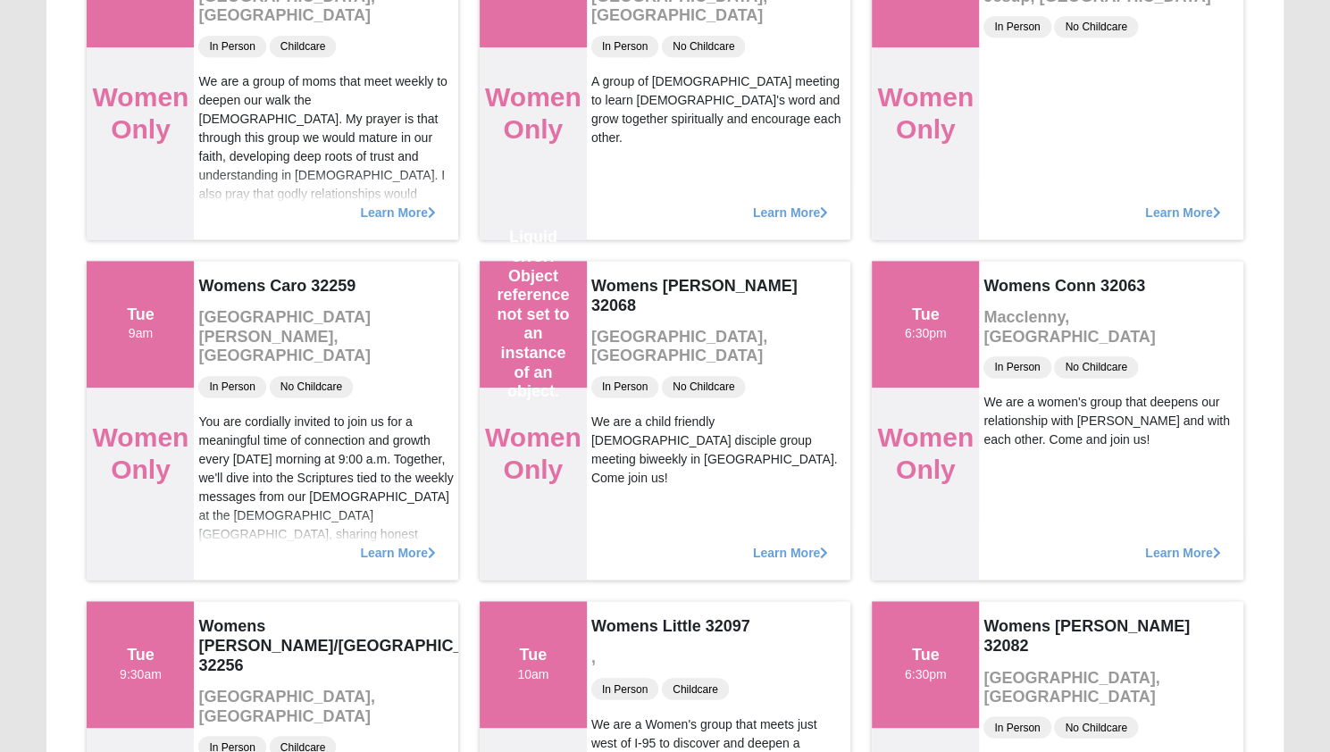
scroll to position [1329, 0]
click at [237, 365] on div "Womens Caro 32259 [GEOGRAPHIC_DATA][PERSON_NAME], [GEOGRAPHIC_DATA] In Person N…" at bounding box center [328, 419] width 272 height 329
click at [272, 412] on div "You are cordially invited to join us for a meaningful time of connection and gr…" at bounding box center [328, 605] width 263 height 387
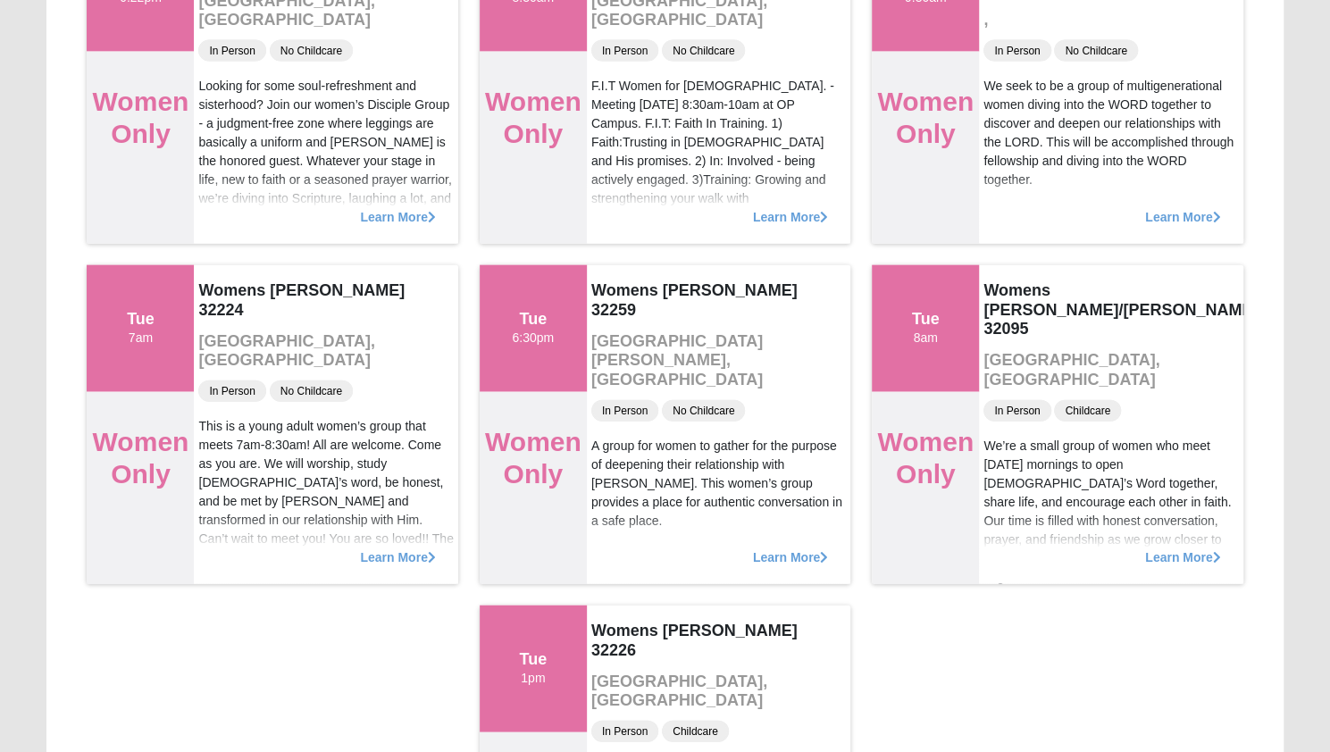
scroll to position [2351, 0]
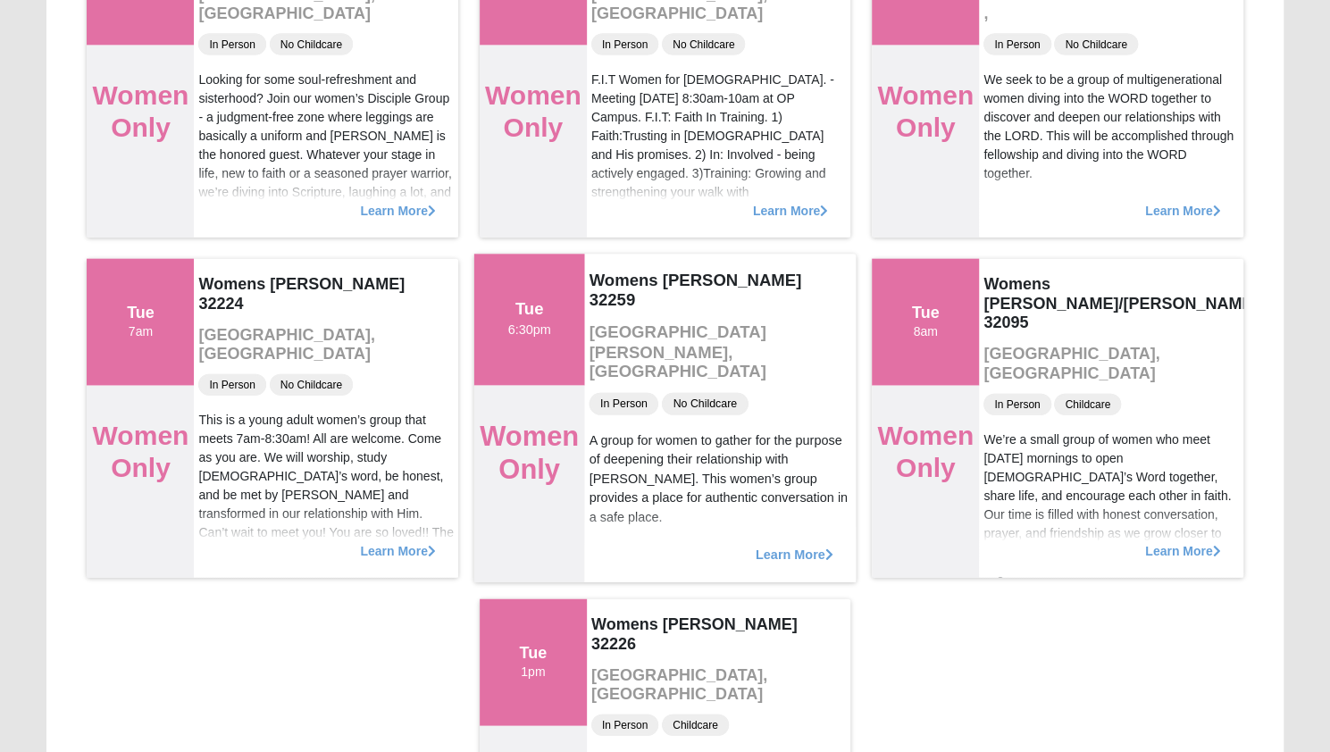
click at [800, 526] on div "Learn More" at bounding box center [720, 545] width 272 height 73
click at [808, 546] on span "Learn More" at bounding box center [795, 546] width 78 height 0
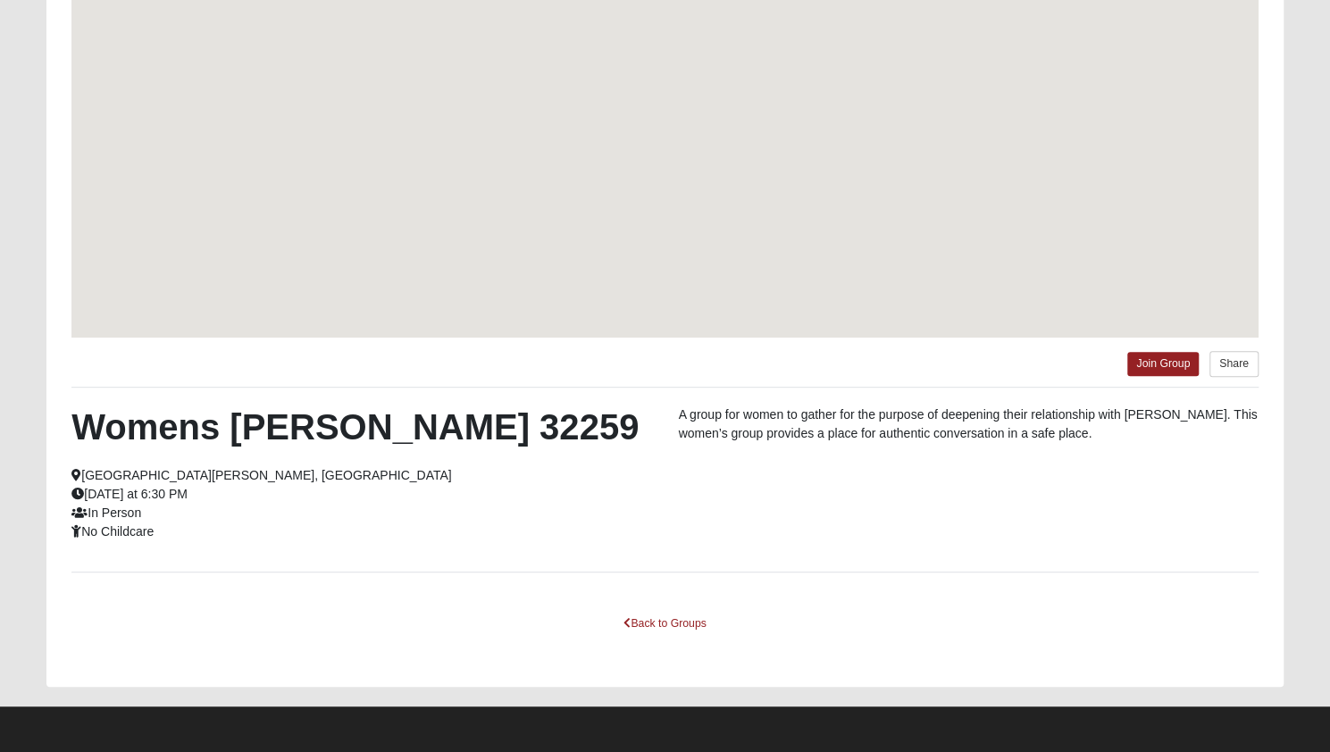
scroll to position [213, 0]
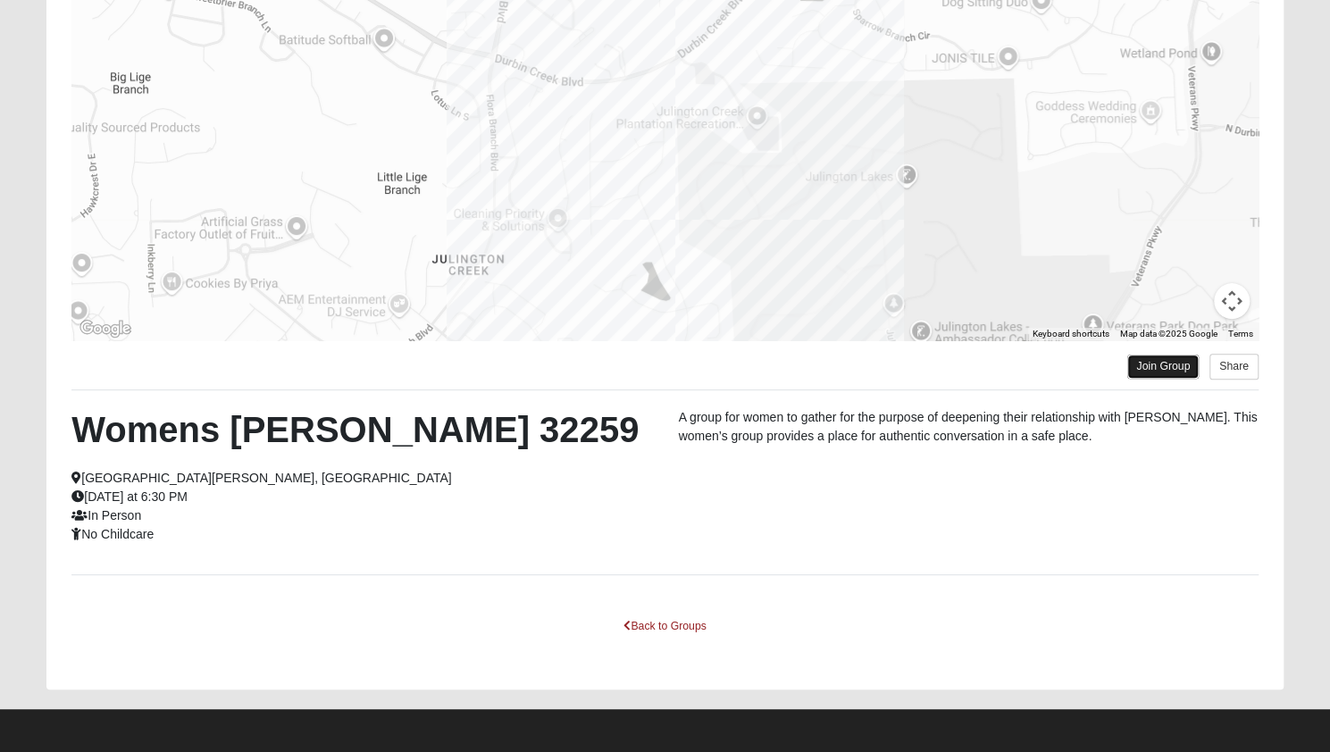
click at [1163, 371] on link "Join Group" at bounding box center [1162, 367] width 71 height 24
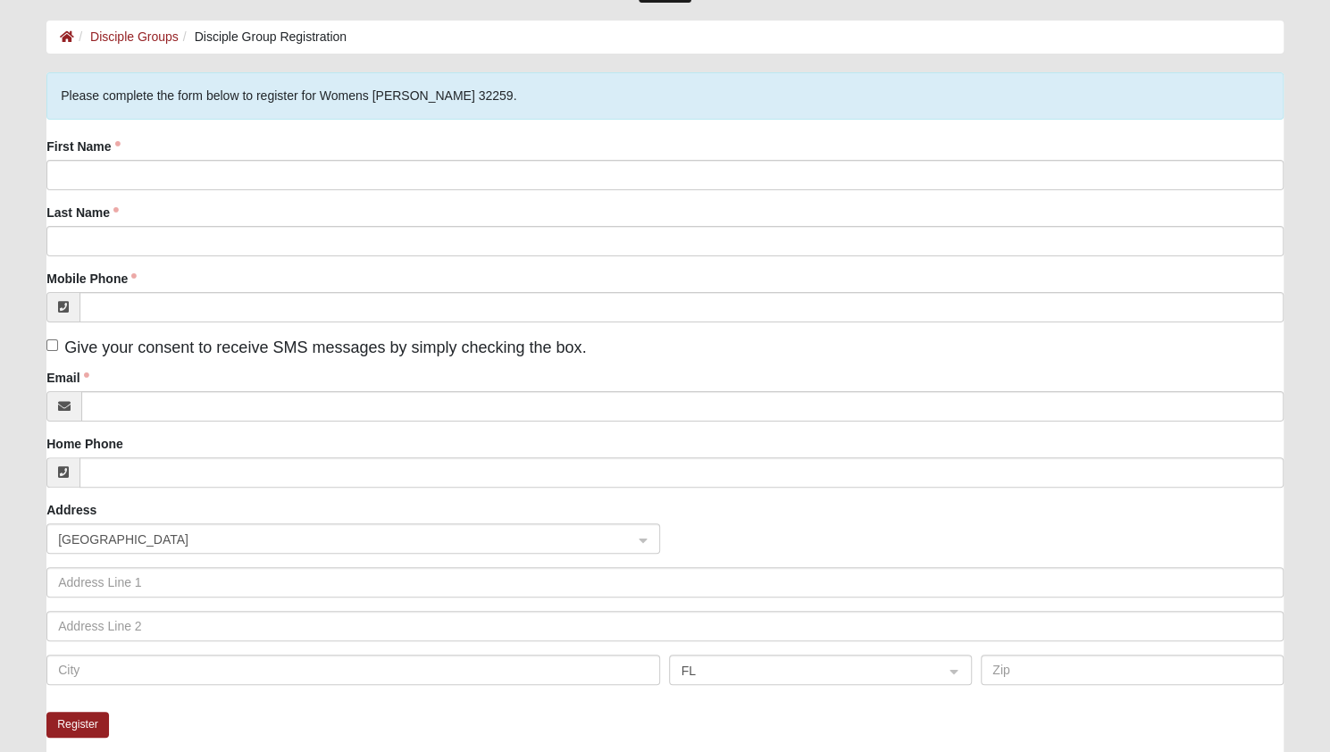
scroll to position [55, 0]
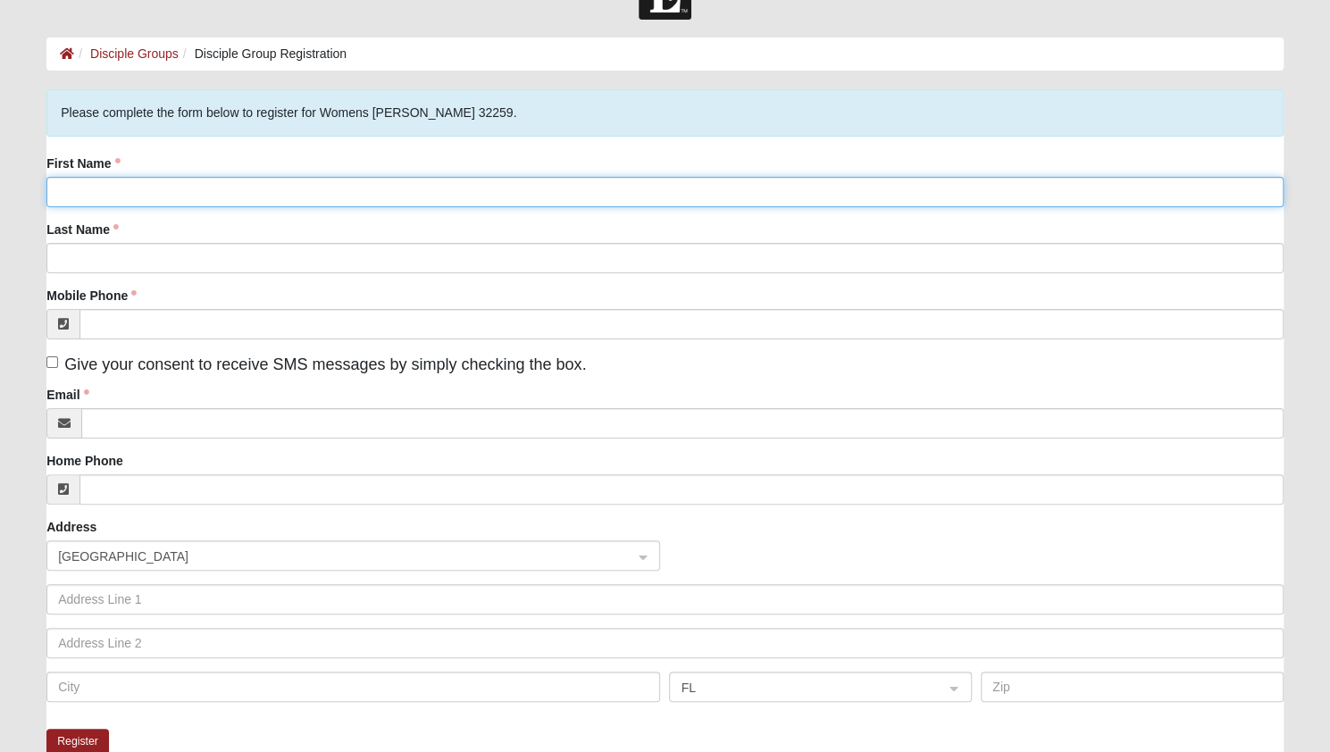
click at [126, 195] on input "First Name" at bounding box center [664, 192] width 1237 height 30
type input "[PERSON_NAME]"
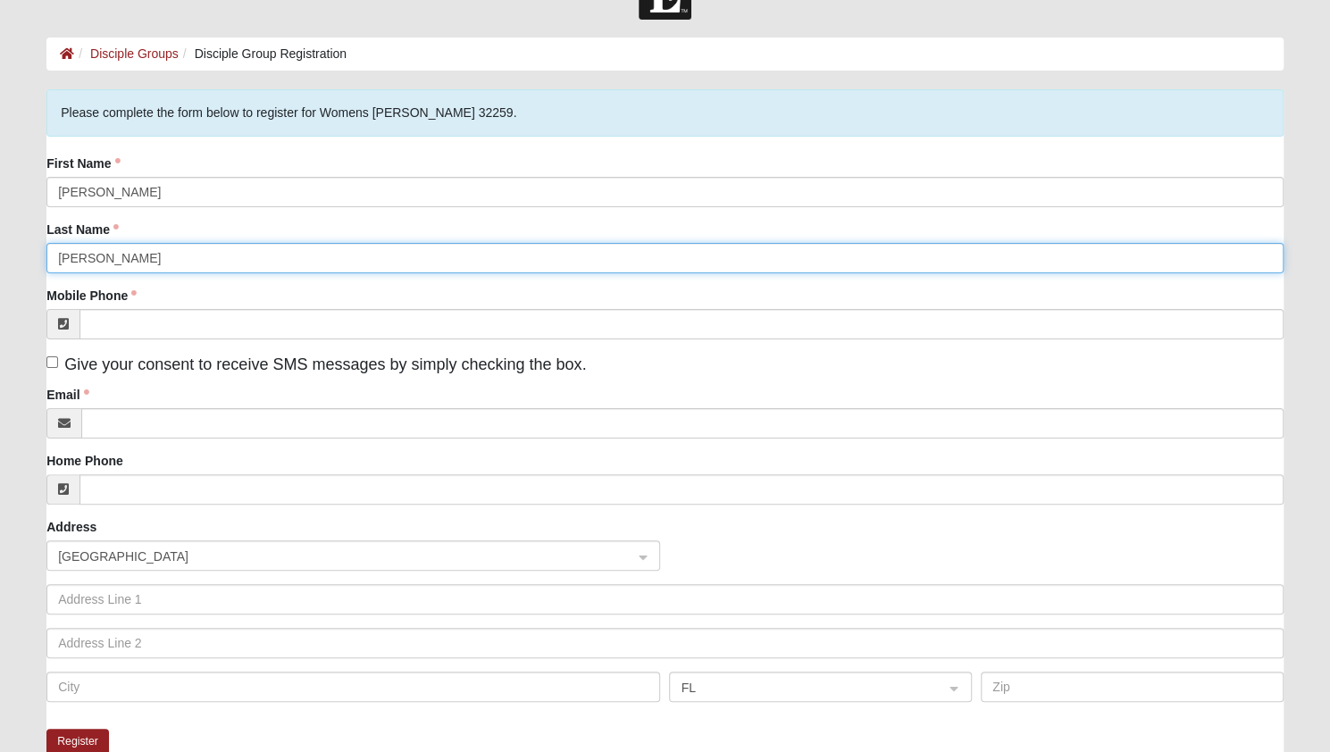
type input "[PERSON_NAME]"
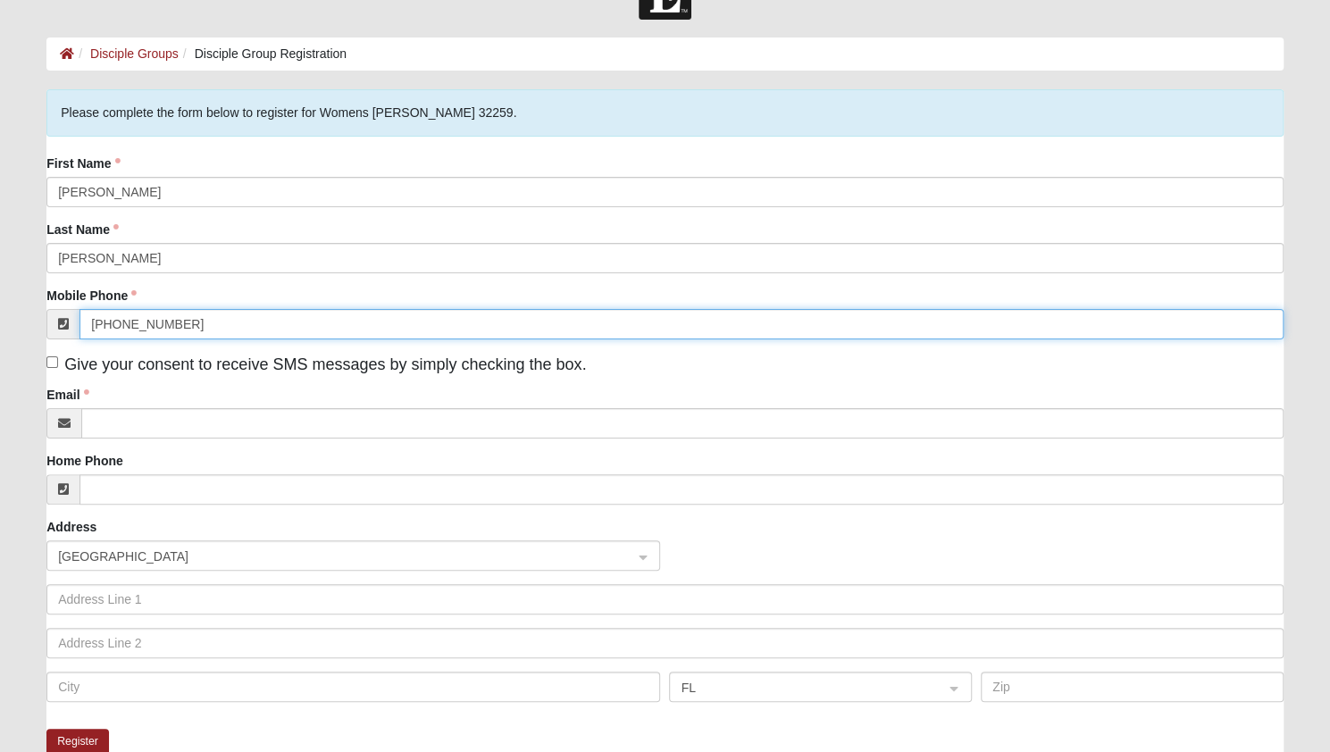
type input "[PHONE_NUMBER]"
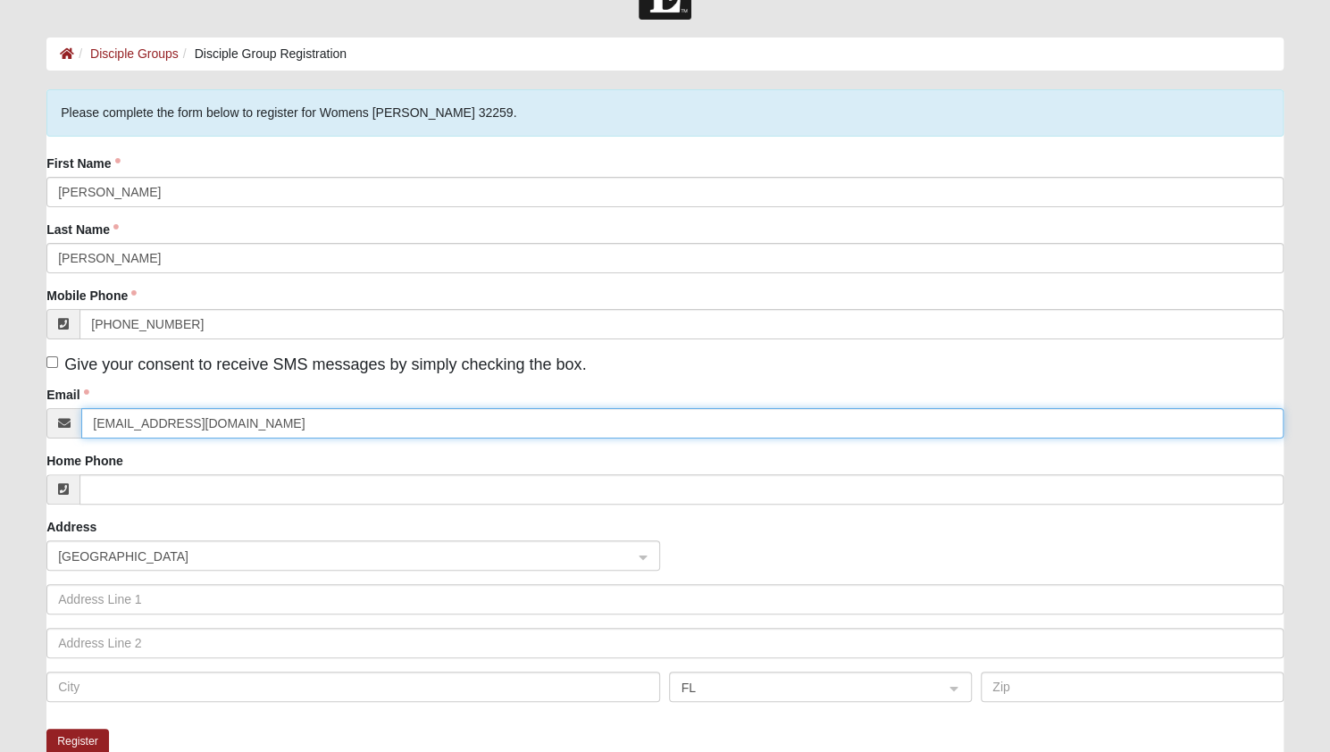
type input "[EMAIL_ADDRESS][DOMAIN_NAME]"
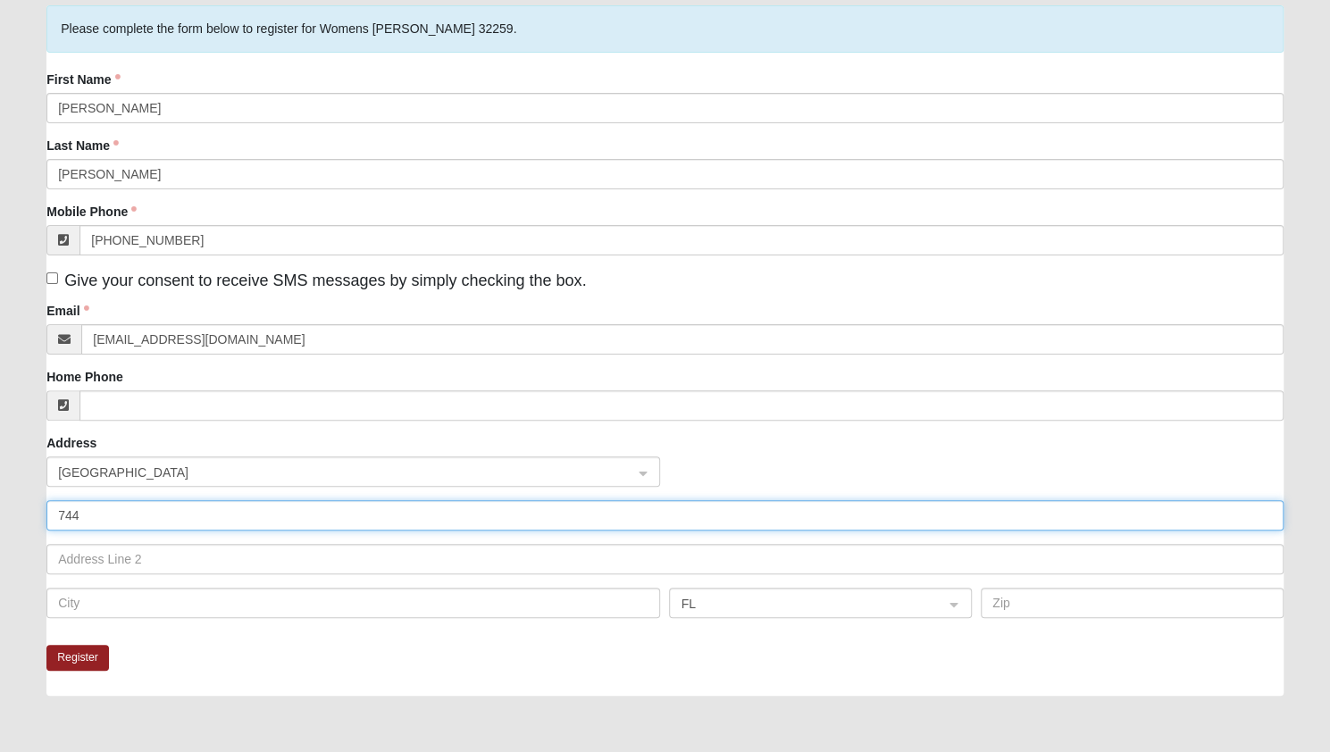
scroll to position [143, 0]
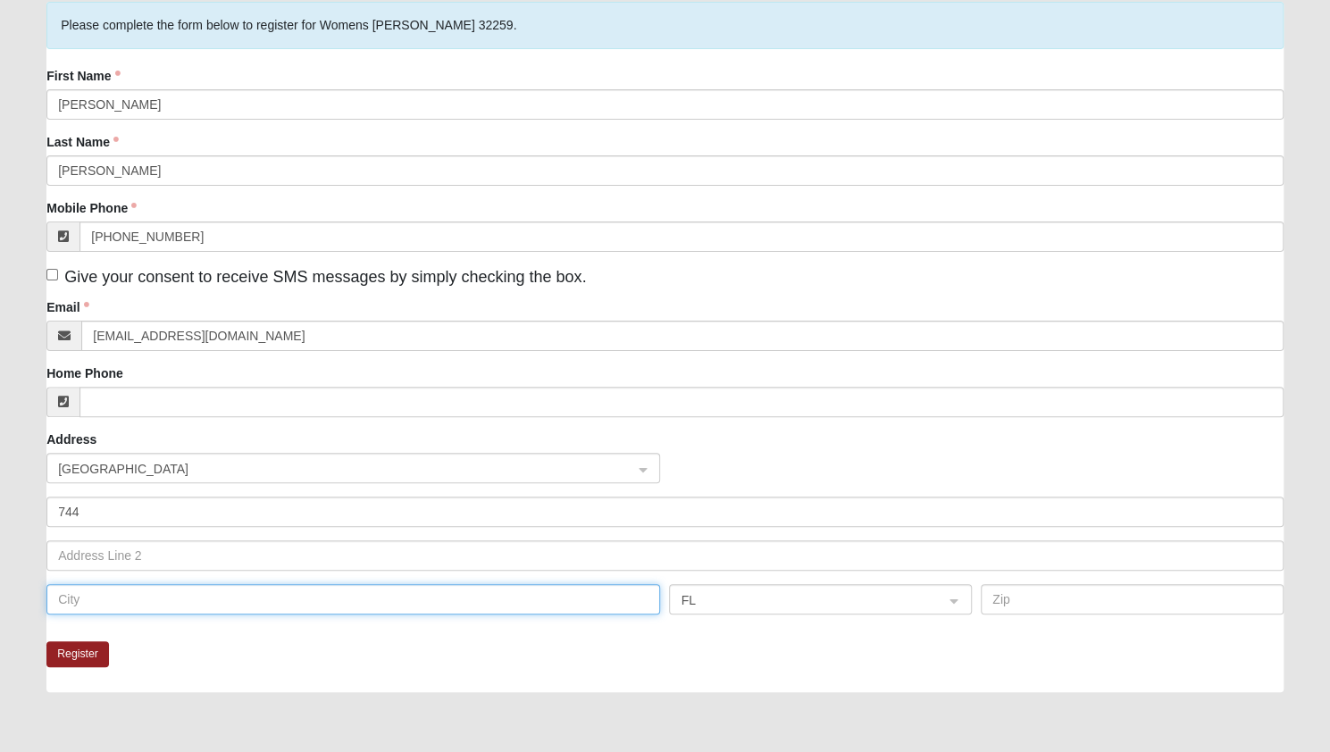
click at [80, 603] on input "text" at bounding box center [353, 599] width 614 height 30
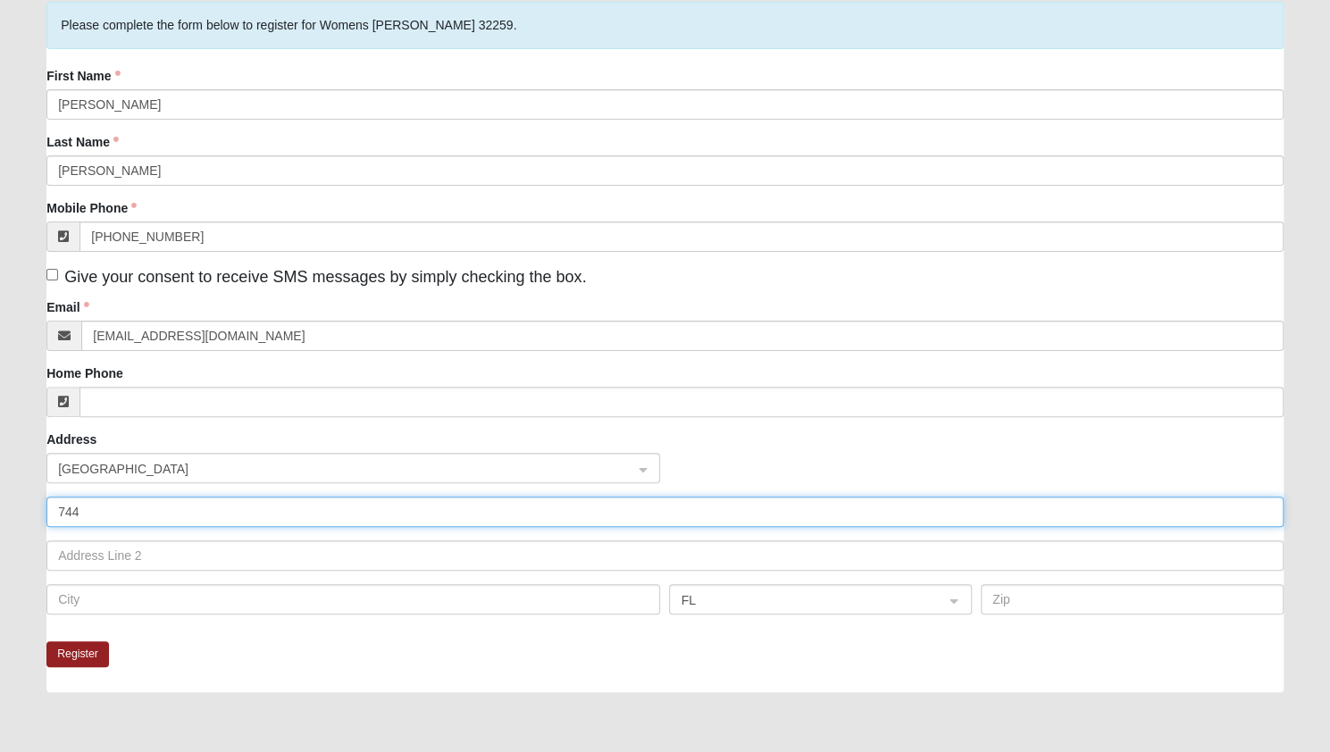
click at [248, 515] on input "744" at bounding box center [664, 512] width 1237 height 30
type input "[STREET_ADDRESS]"
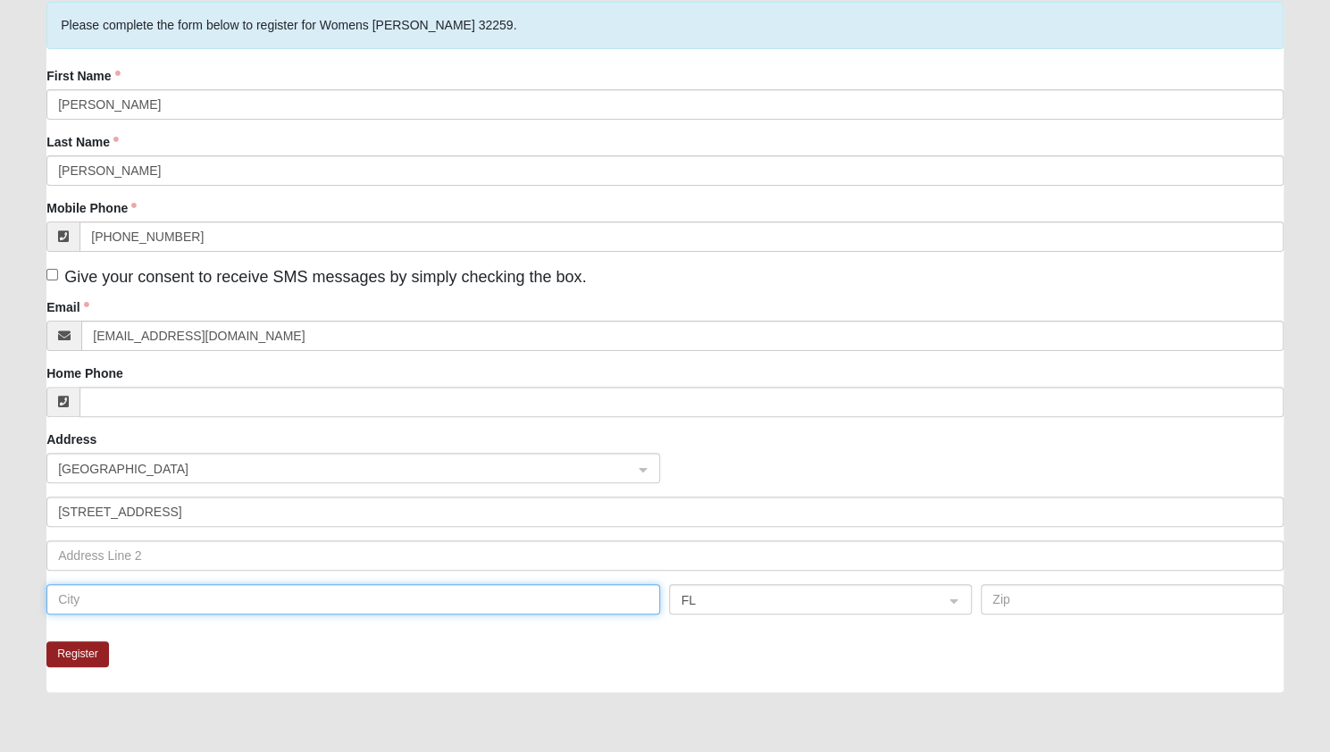
type input "[GEOGRAPHIC_DATA]"
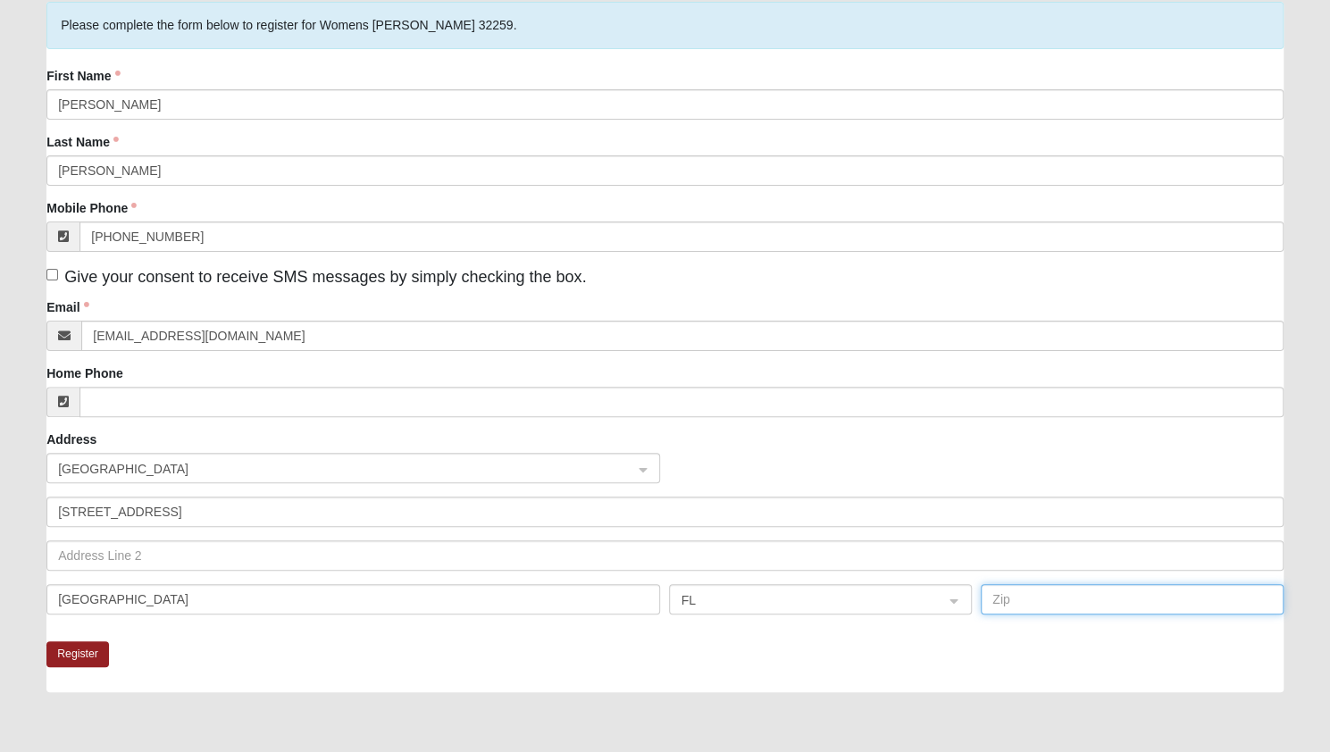
type input "32259"
click at [66, 665] on button "Register" at bounding box center [77, 654] width 63 height 26
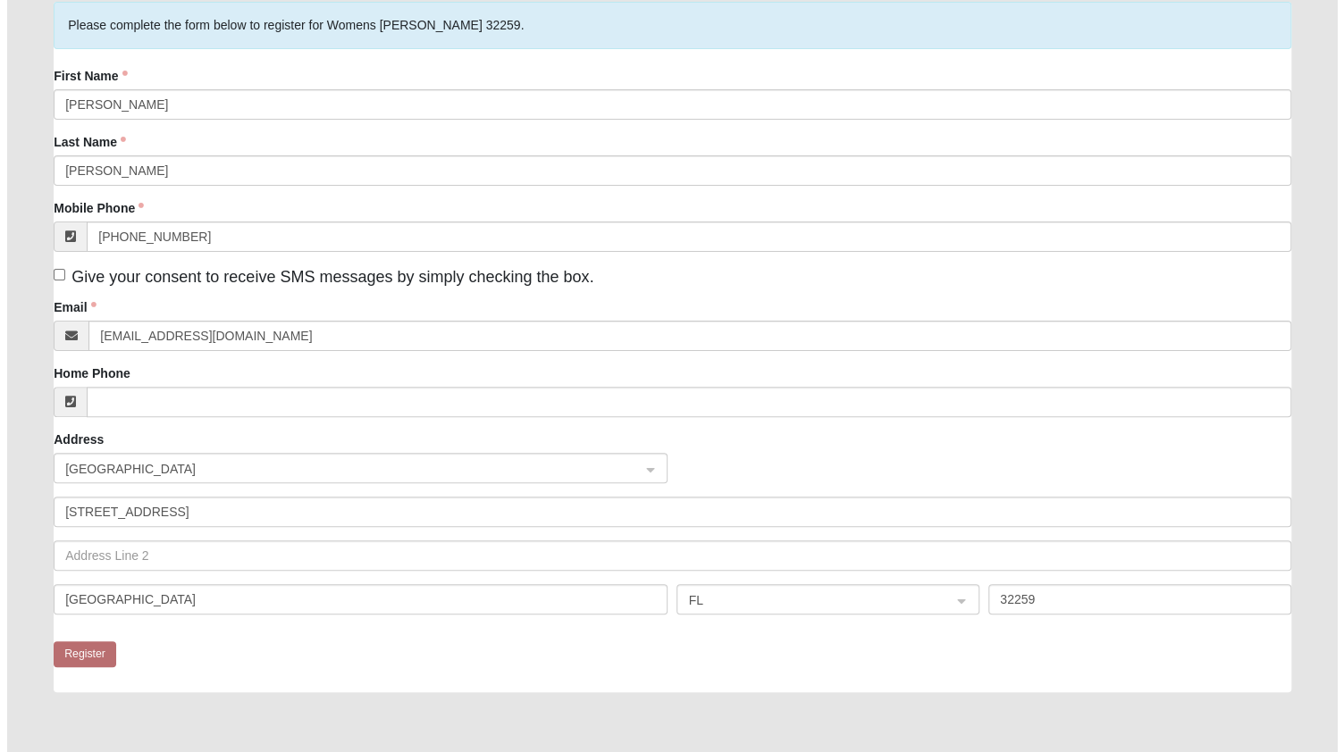
scroll to position [0, 0]
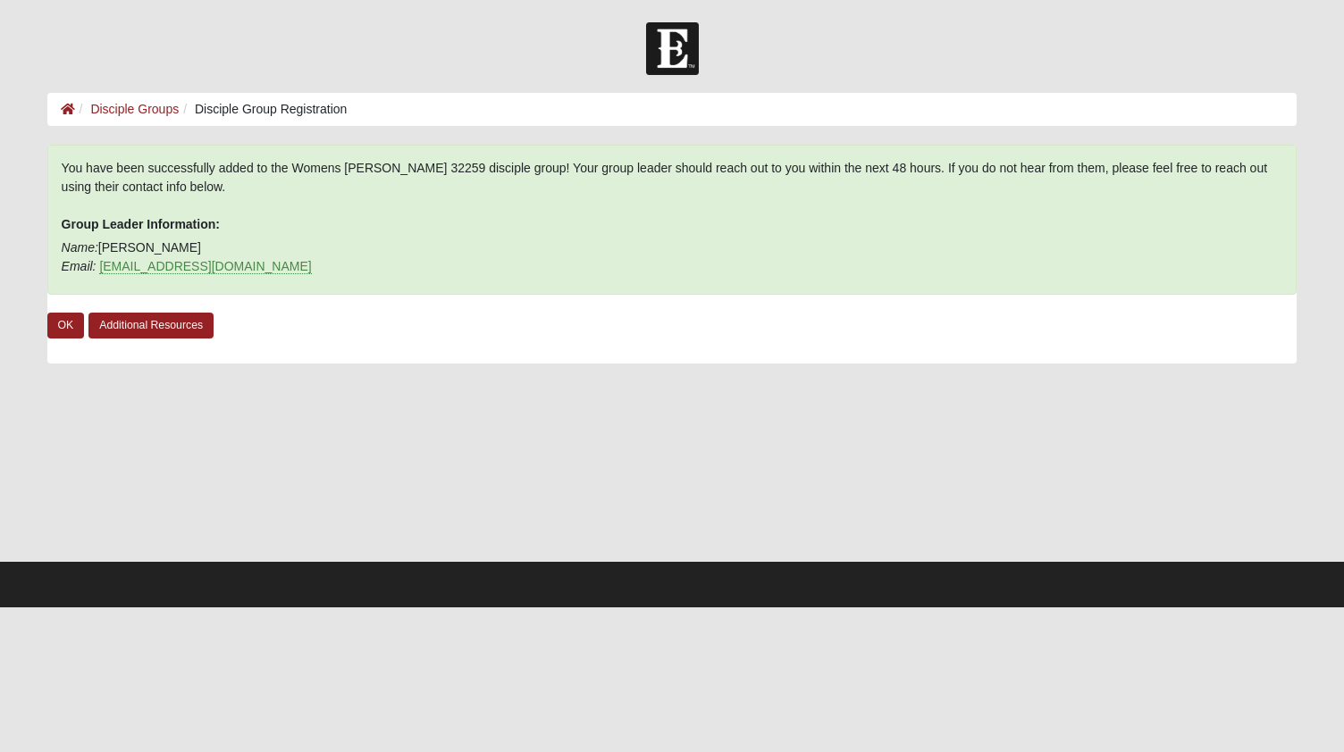
click at [130, 243] on p "Name: Laurie Iliff Email: laurieiliff@yahoo.com" at bounding box center [672, 258] width 1221 height 38
